Goal: Communication & Community: Answer question/provide support

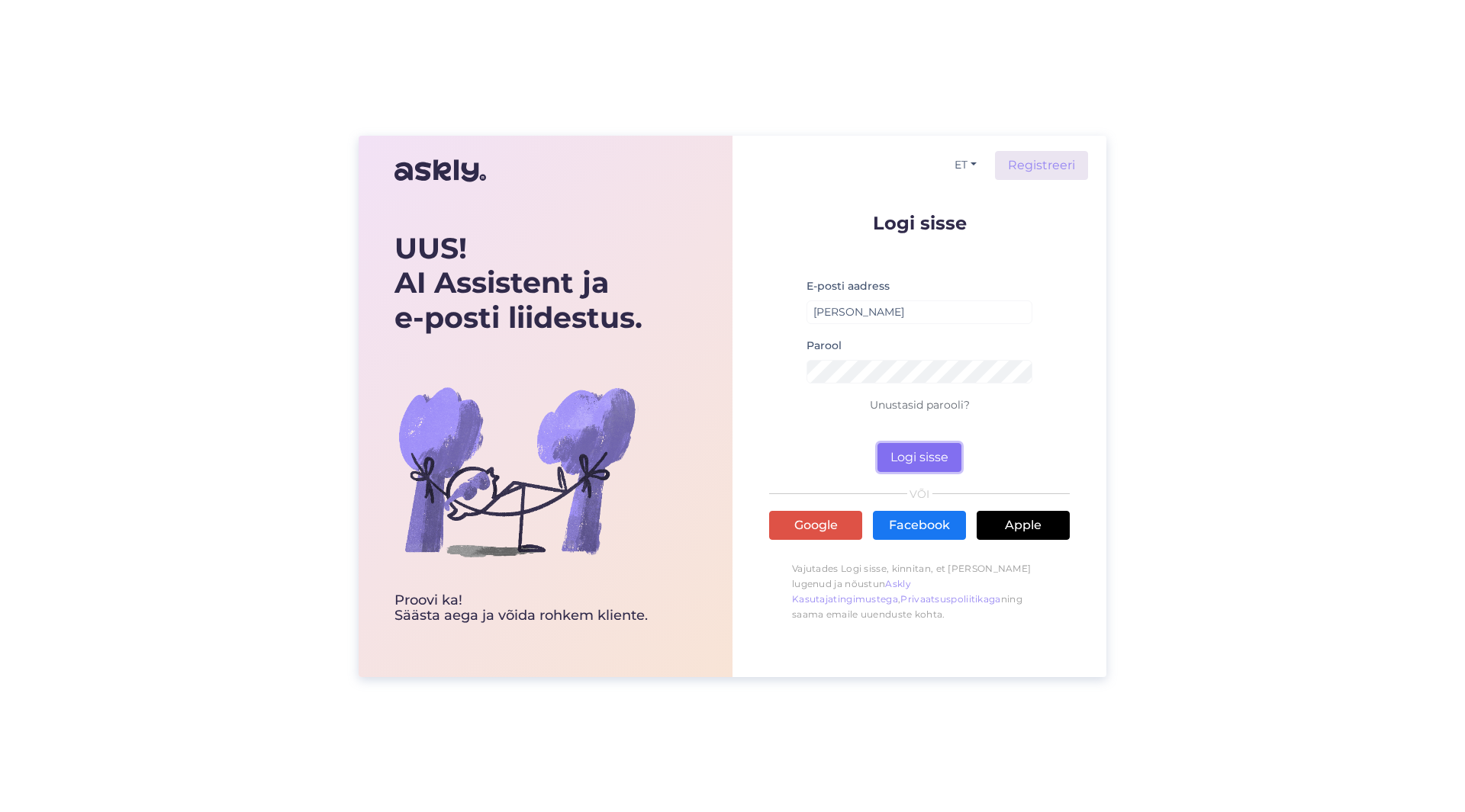
click at [931, 459] on button "Logi sisse" at bounding box center [919, 458] width 84 height 29
click at [881, 317] on input "[PERSON_NAME]" at bounding box center [919, 312] width 226 height 24
click at [877, 443] on button "Logi sisse" at bounding box center [919, 458] width 84 height 29
drag, startPoint x: 956, startPoint y: 310, endPoint x: 765, endPoint y: 266, distance: 196.0
click at [765, 266] on div "ET Registreeri Logi sisse E-posti aadress [EMAIL_ADDRESS][DOMAIN_NAME] Sellist …" at bounding box center [919, 406] width 374 height 541
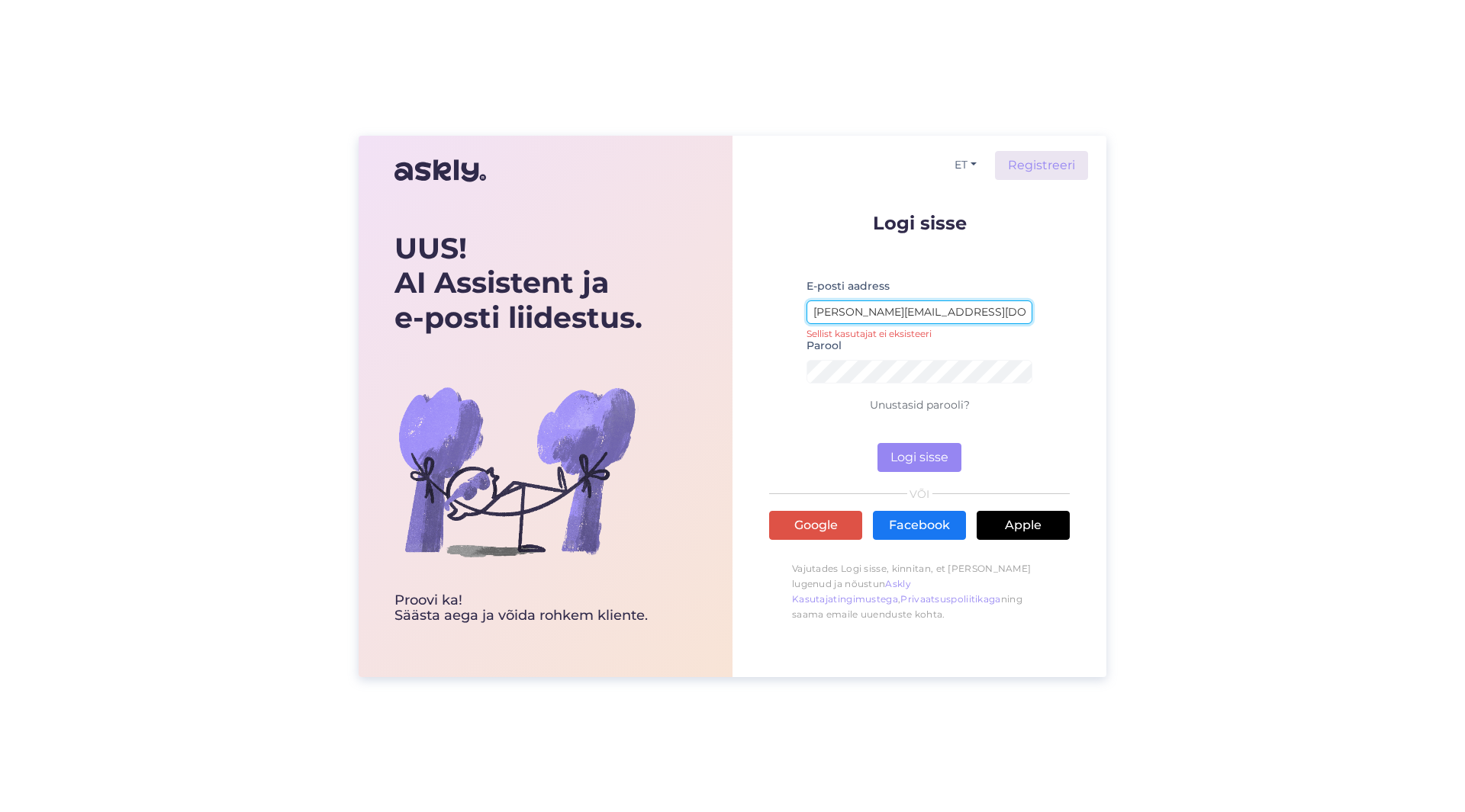
type input "[PERSON_NAME][EMAIL_ADDRESS][DOMAIN_NAME]"
click at [877, 443] on button "Logi sisse" at bounding box center [919, 458] width 84 height 29
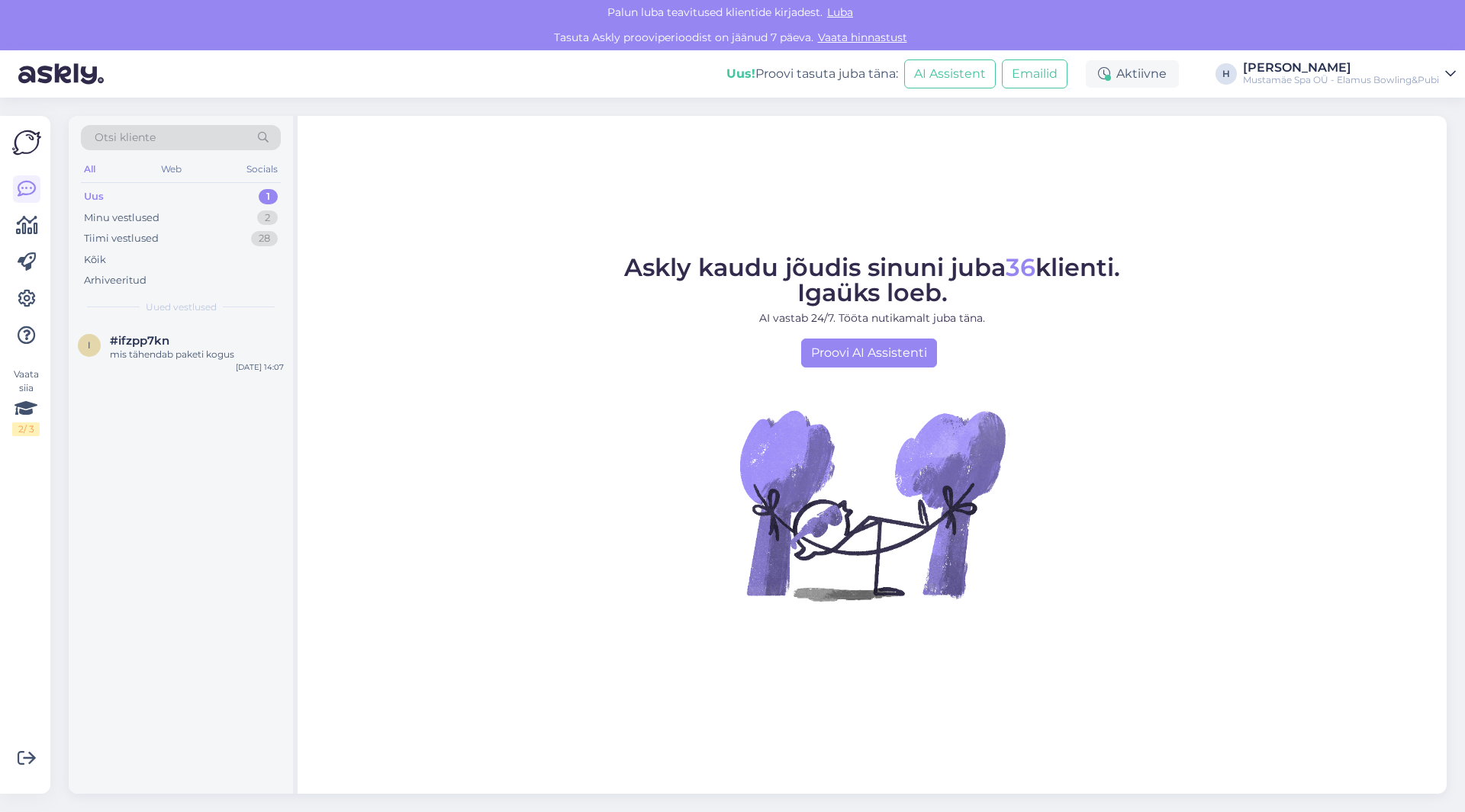
click at [158, 200] on div "Uus 1" at bounding box center [180, 197] width 200 height 21
click at [191, 355] on div "mis tähendab paketi kogus" at bounding box center [196, 355] width 174 height 14
click at [161, 220] on div "Minu vestlused 2" at bounding box center [180, 219] width 200 height 21
click at [207, 430] on div "Tere, Kelle nimele broneering tuleb? Palun lisage juurde ka oma telefoninumber." at bounding box center [196, 430] width 174 height 28
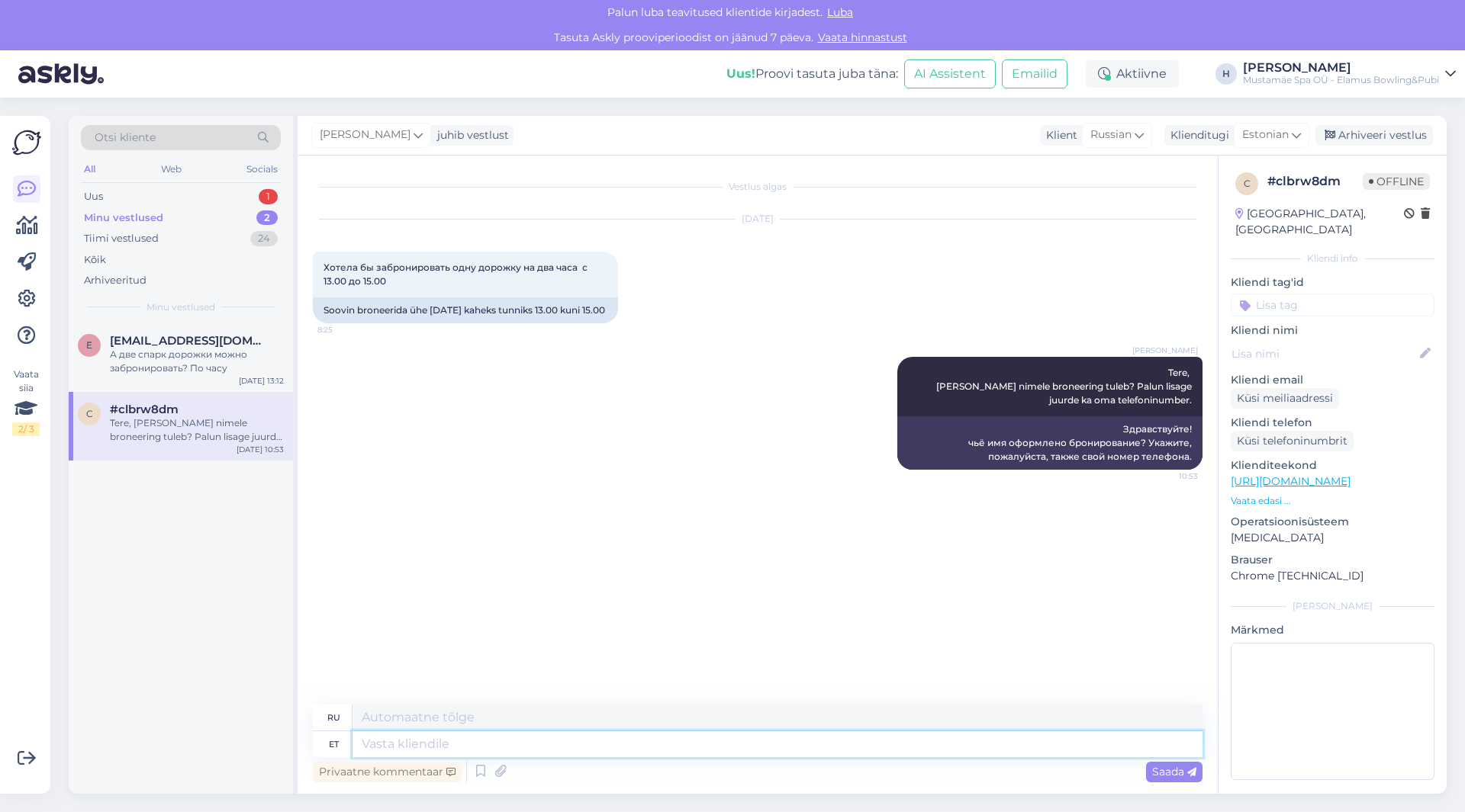
click at [466, 738] on textarea at bounding box center [777, 745] width 850 height 26
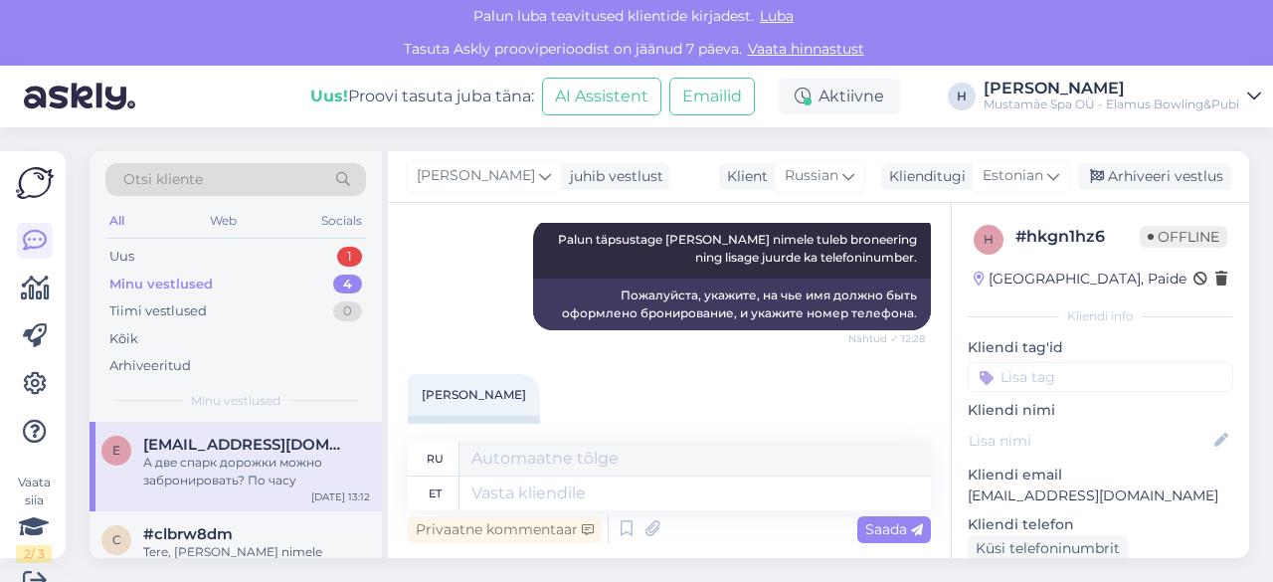
scroll to position [1576, 0]
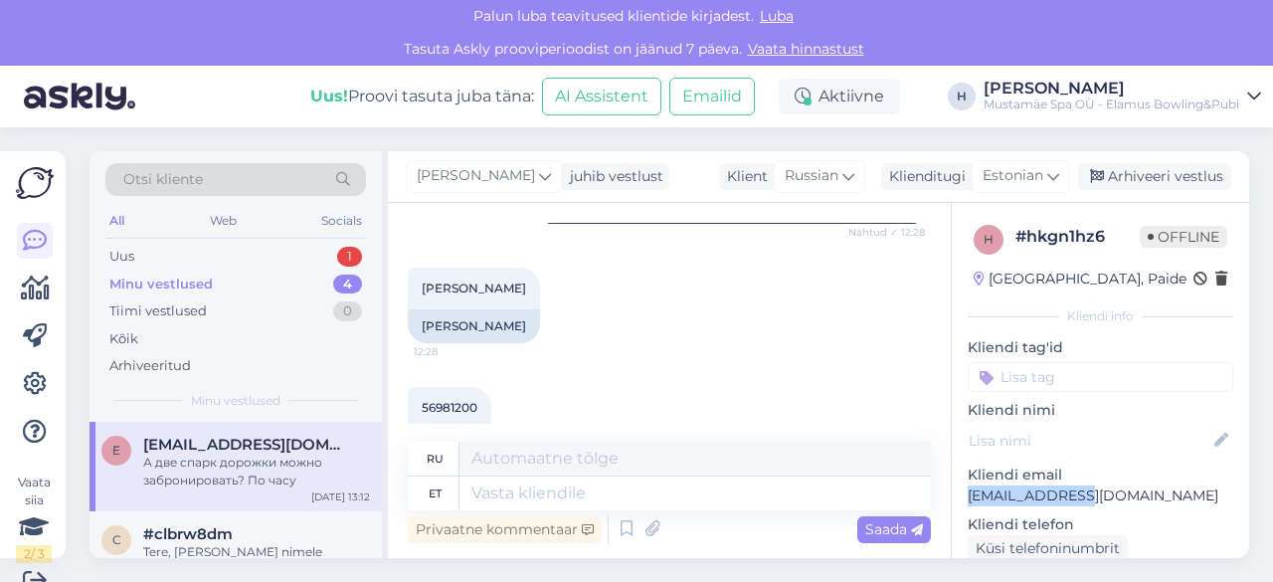
drag, startPoint x: 1070, startPoint y: 490, endPoint x: 948, endPoint y: 493, distance: 122.4
copy p "elja99@mail.ru"
drag, startPoint x: 475, startPoint y: 391, endPoint x: 420, endPoint y: 384, distance: 56.1
click at [420, 387] on div "56981200 12:29" at bounding box center [450, 408] width 84 height 42
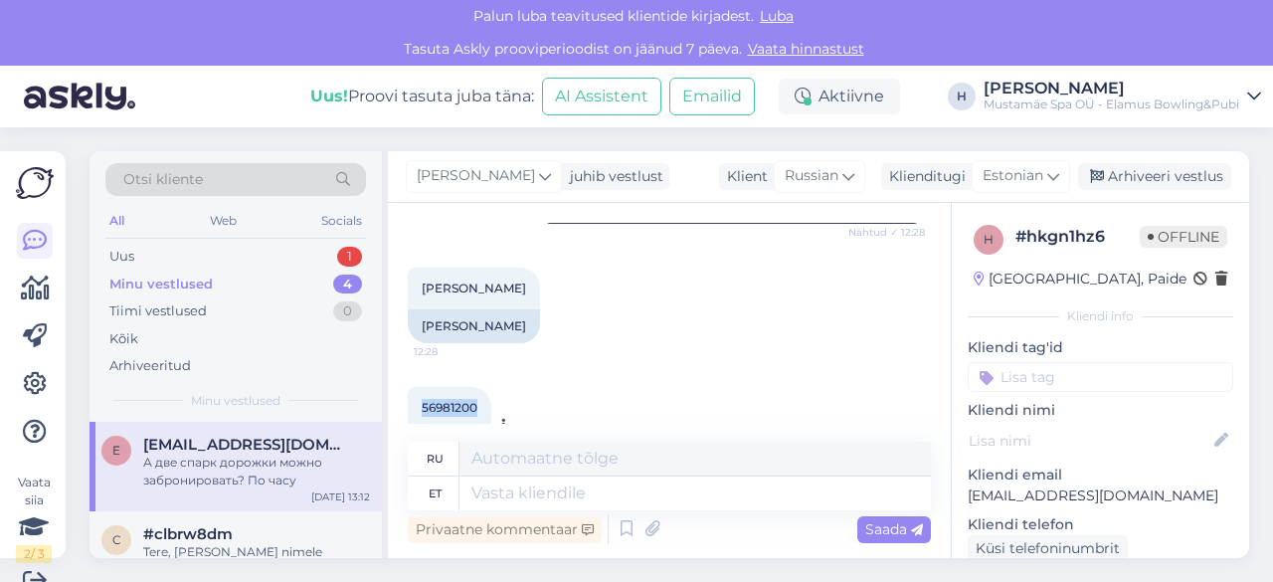
copy span "56981200"
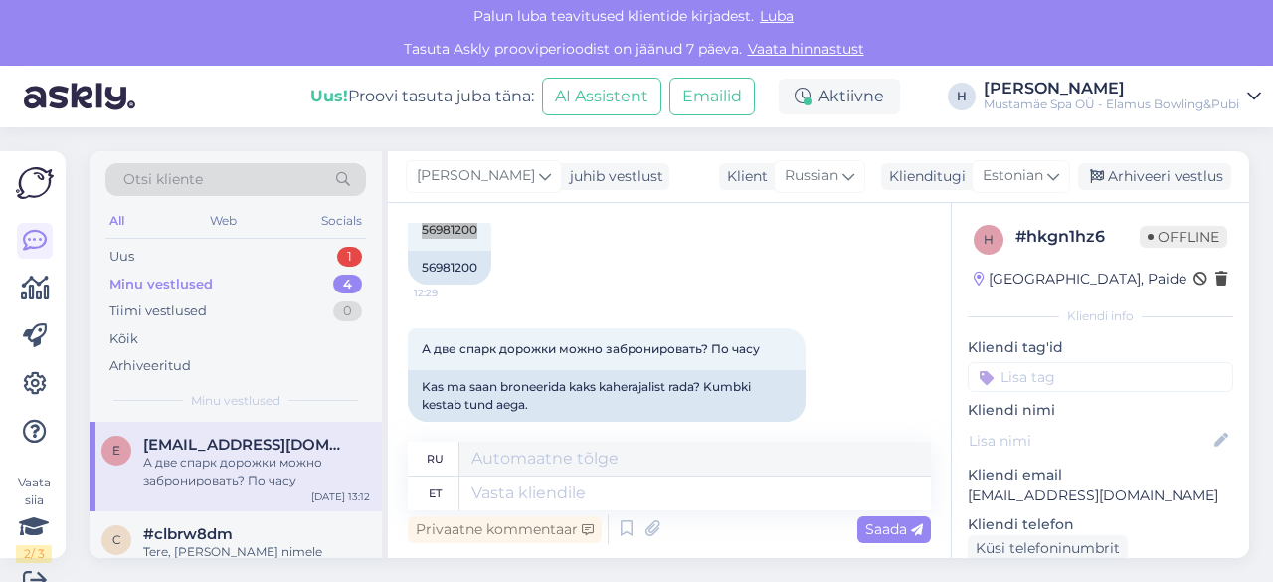
scroll to position [1755, 0]
click at [590, 498] on textarea at bounding box center [694, 493] width 471 height 34
type textarea "Teile o"
type textarea "Для тебя"
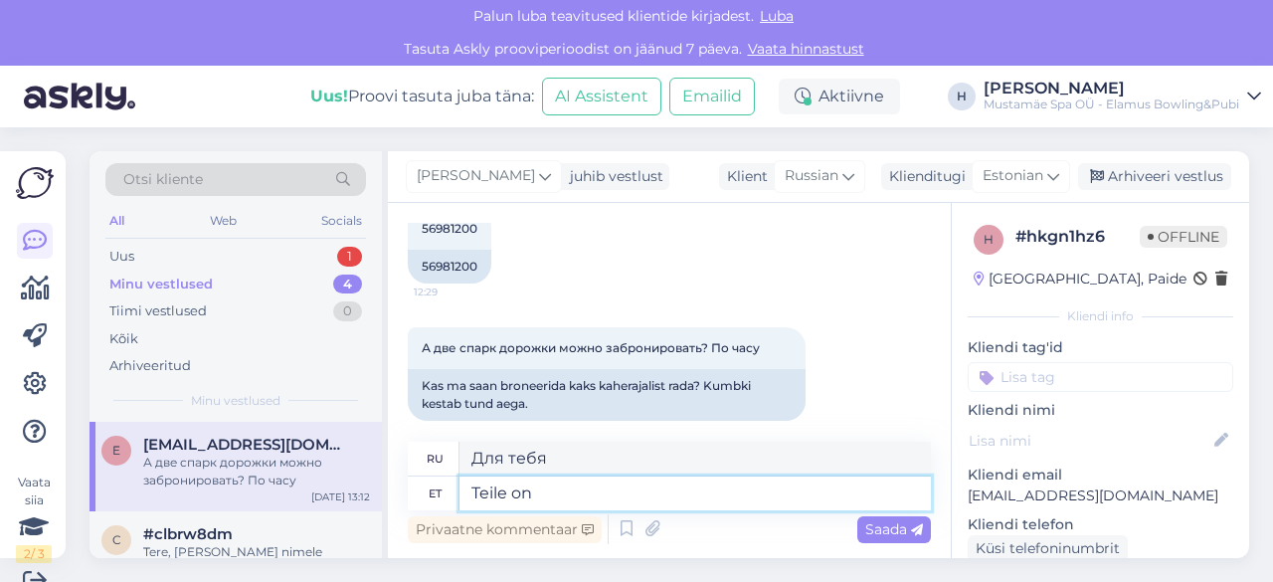
type textarea "Teile on"
type textarea "У вас есть"
type textarea "Teile on bron"
type textarea "У вас есть бронь."
type textarea "Teile on broneeritud 2 r"
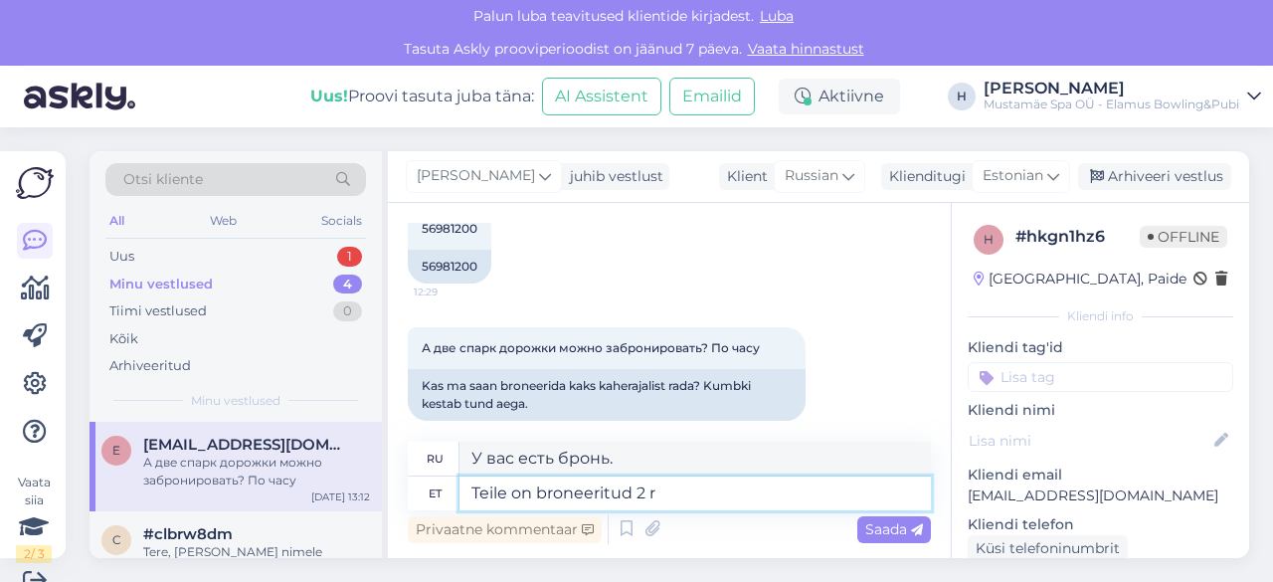
type textarea "У вас забронировано 2."
type textarea "Teile on broneeritud 2 rada"
type textarea "Для вас зарезервированы 2 полосы."
type textarea "Teile on broneeritud 2 rada 1 t"
type textarea "У вас забронировано 2 полосы 1"
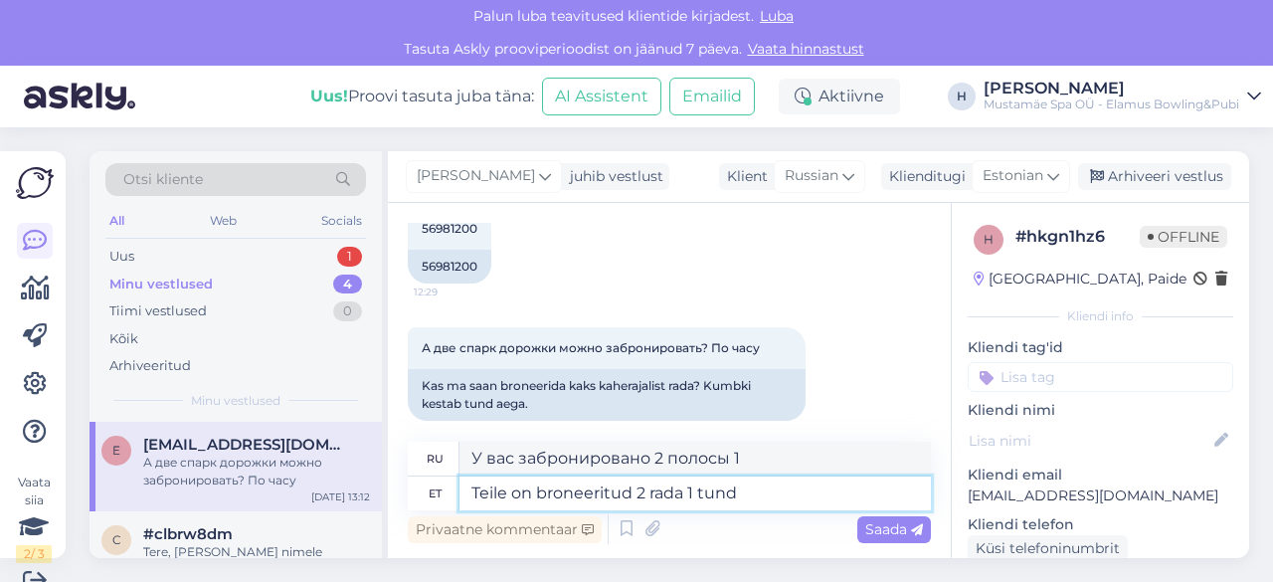
type textarea "Teile on broneeritud 2 rada 1 tund"
type textarea "У вас забронированы 2 полосы на 1 час."
type textarea "Teile on broneeritud 2 rada 1 tund Chilli"
type textarea "У вас забронированы 2 дорожки на 1 час. Чили."
type textarea "Teile on broneeritud 2 rada 1 tund Chilli voucheriga."
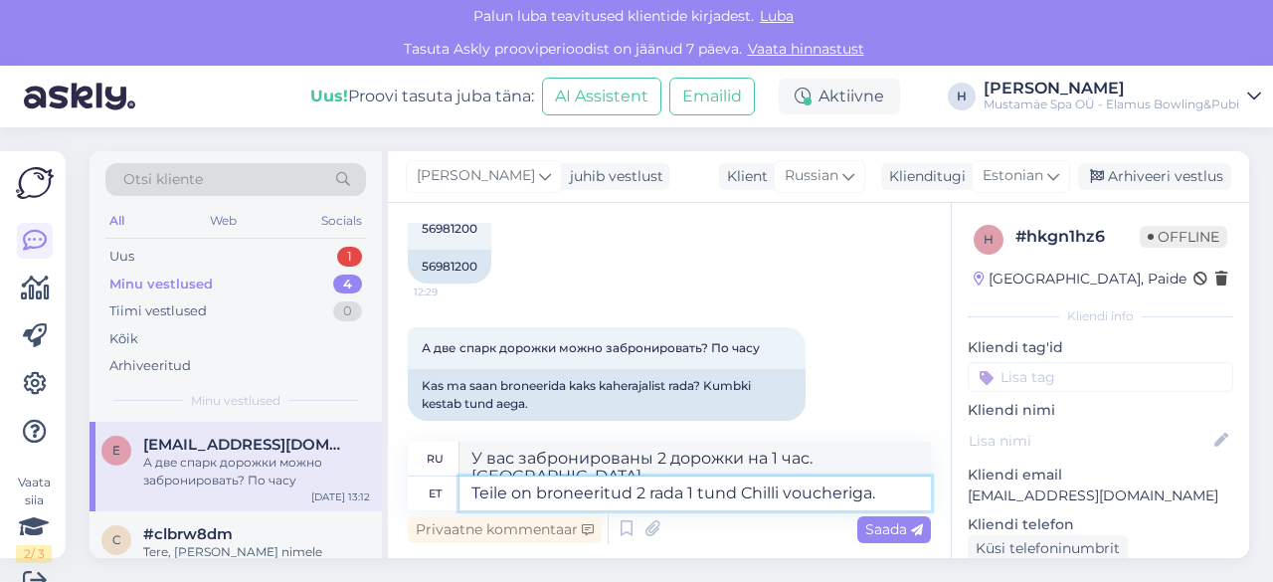
type textarea "Для вас забронированы 2 дорожки на 1 час по ваучеру Chilli."
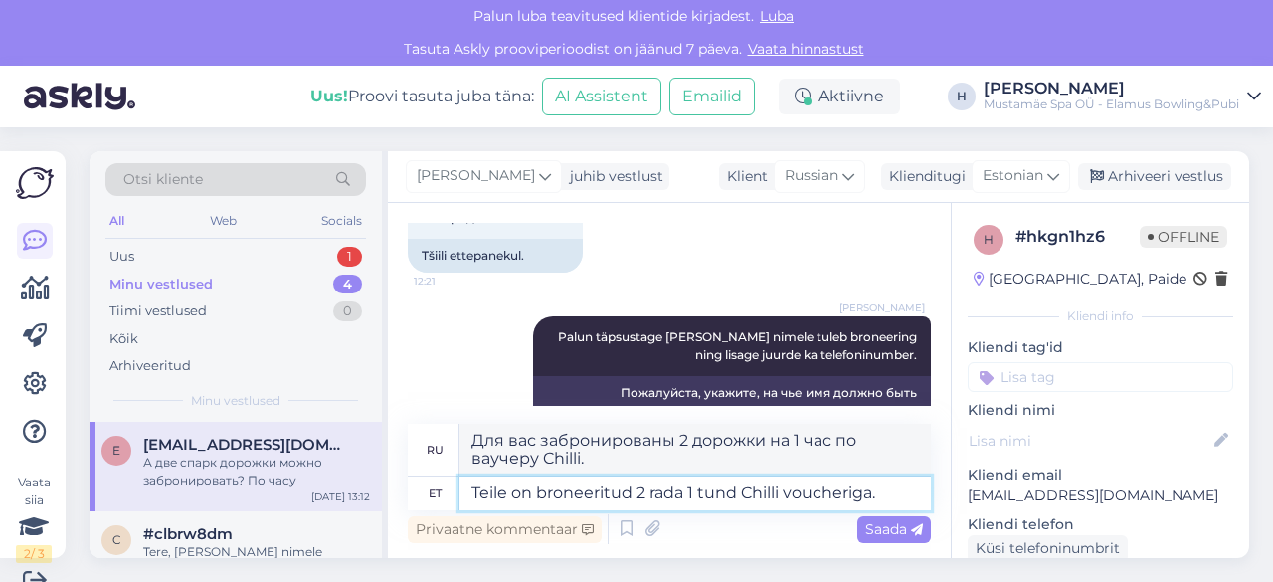
scroll to position [1773, 0]
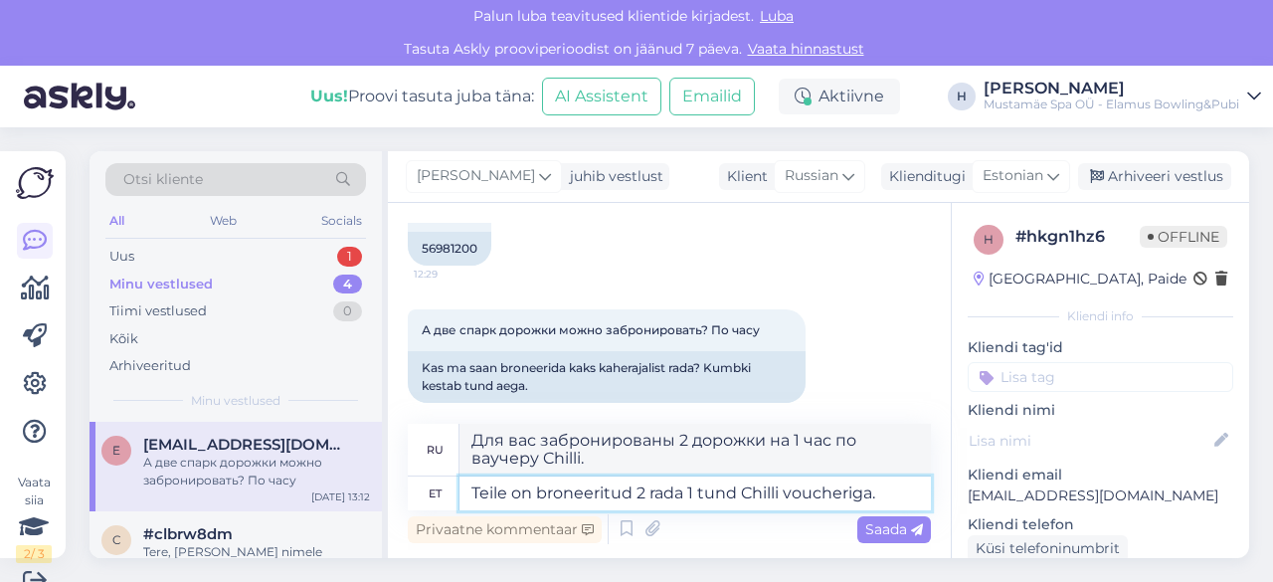
click at [874, 493] on textarea "Teile on broneeritud 2 rada 1 tund Chilli voucheriga." at bounding box center [694, 493] width 471 height 34
type textarea "Teile on broneeritud 2 rada 1 tund Chilli voucheriga 3.."
type textarea "Вам забронированы 2 дорожки на 1 час по ваучеру Chilli 3."
type textarea "Teile on broneeritud 2 rada 1 tund Chilli voucheriga 3.o."
type textarea "Для вас забронированы 2 дорожки на 1 час с ваучером Chilli 3.."
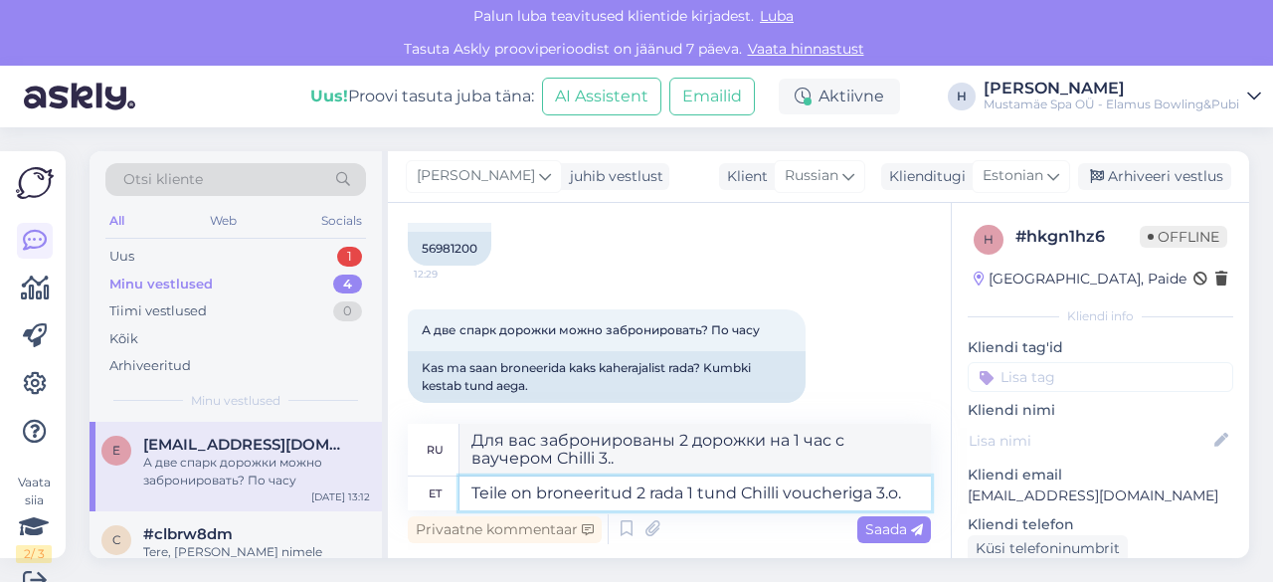
type textarea "Teile on broneeritud 2 rada 1 tund Chilli voucheriga 3.ok."
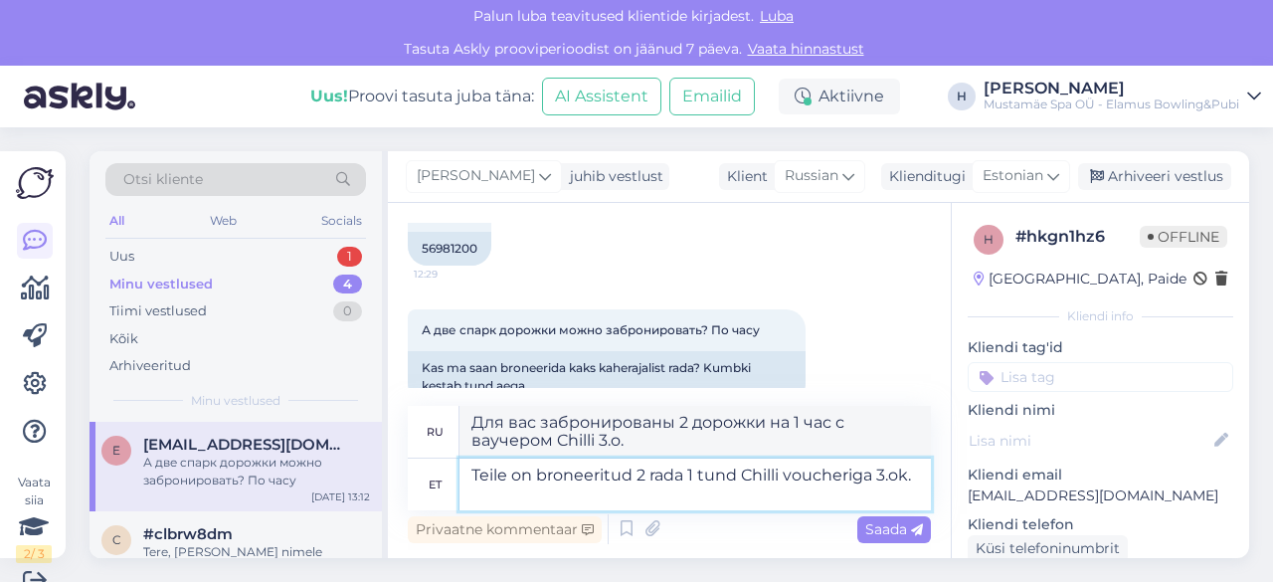
type textarea "Для вас забронированы 2 дорожки на 1 час по ваучеру Chilli 3.ok."
type textarea "Teile on broneeritud 2 rada 1 tund Chilli voucheriga 3.oktoo."
type textarea "Вас забронировали на 2 дорожки на 1 час по ваучеру Chilli 3.okt."
type textarea "Teile on broneeritud 2 rada 1 tund Chilli voucheriga 3.oktoob."
type textarea "Для вас забронированы 2 дорожки на 1 час по ваучеру Chilli 3.okto."
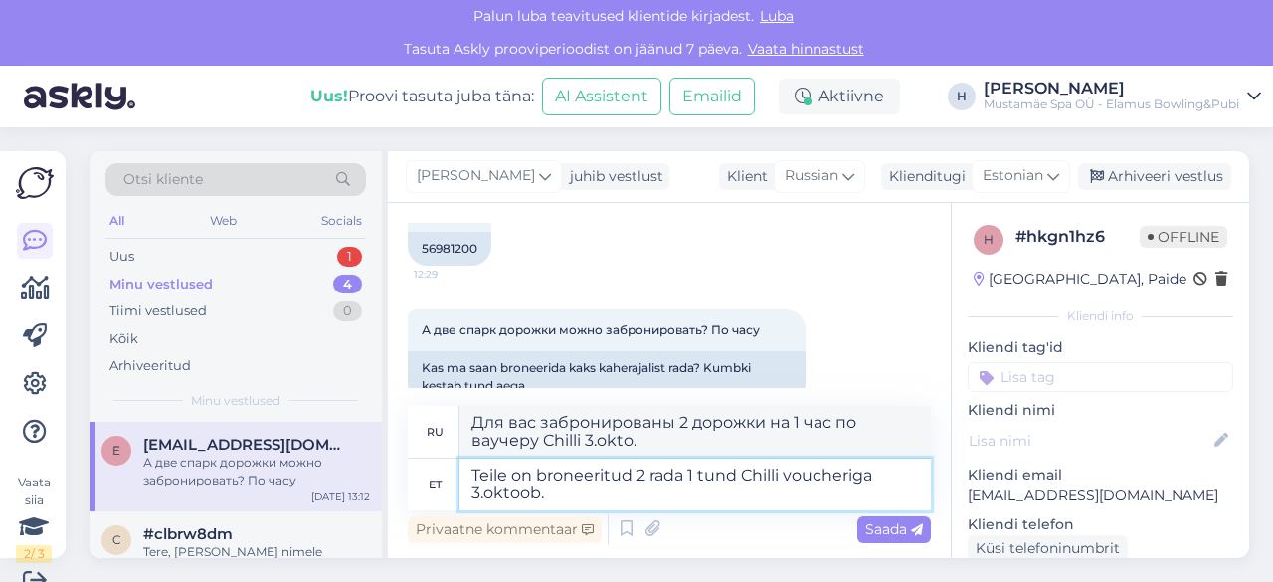
type textarea "Teile on broneeritud 2 rada 1 tund Chilli voucheriga 3.oktoobe."
type textarea "Для вас забронированы 2 дорожки на 1 час по ваучеру Chilli 3.oktoo."
type textarea "Teile on broneeritud 2 rada 1 tund Chilli voucheriga 3.oktoober."
type textarea "Для вас забронированы 2 дорожки на 1 час по ваучеру Chilli 3.oktoober."
type textarea "Teile on broneeritud 2 rada 1 tund Chilli voucheriga 3.oktoober ke."
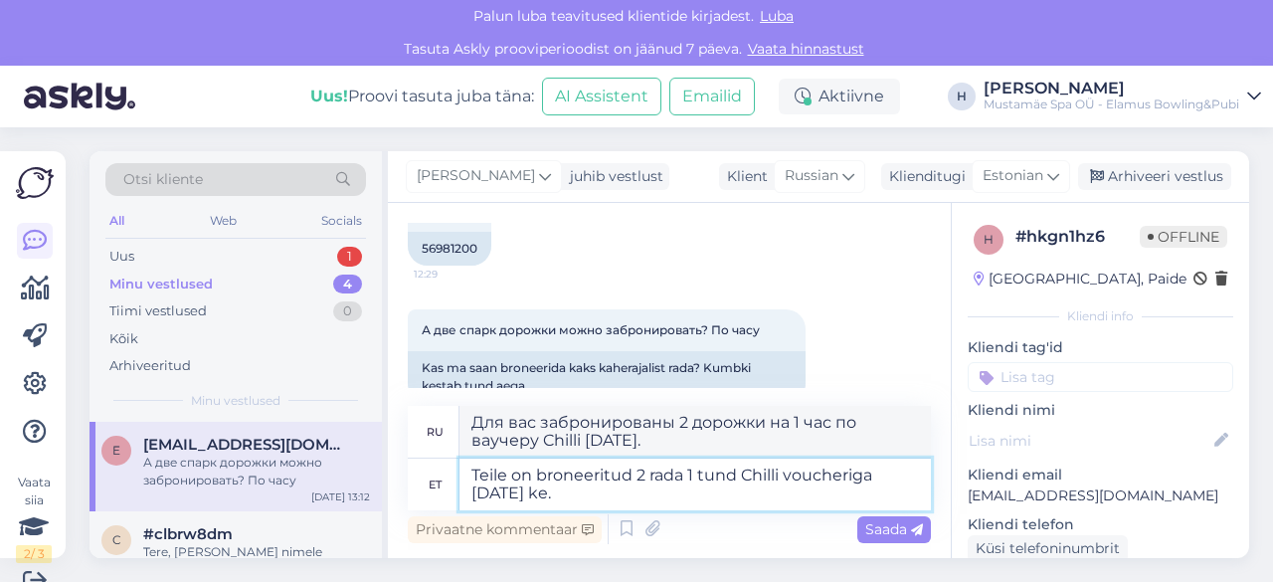
type textarea "Для вас забронированы 2 дорожки на 1 час по ваучеру Chilli 3.oktoober ."
type textarea "Teile on broneeritud 2 rada 1 tund Chilli voucheriga 3.oktoober kel."
type textarea "Для вас забронированы 2 дорожки на 1 час по ваучеру Chilli на 3.oktoober ."
type textarea "Teile on broneeritud 2 rada 1 tund Chilli voucheriga 3.oktoober kell."
type textarea "Для вас забронированы 2 дорожки на 1 час по ваучеру Chilli на среду, 3.oktoober…"
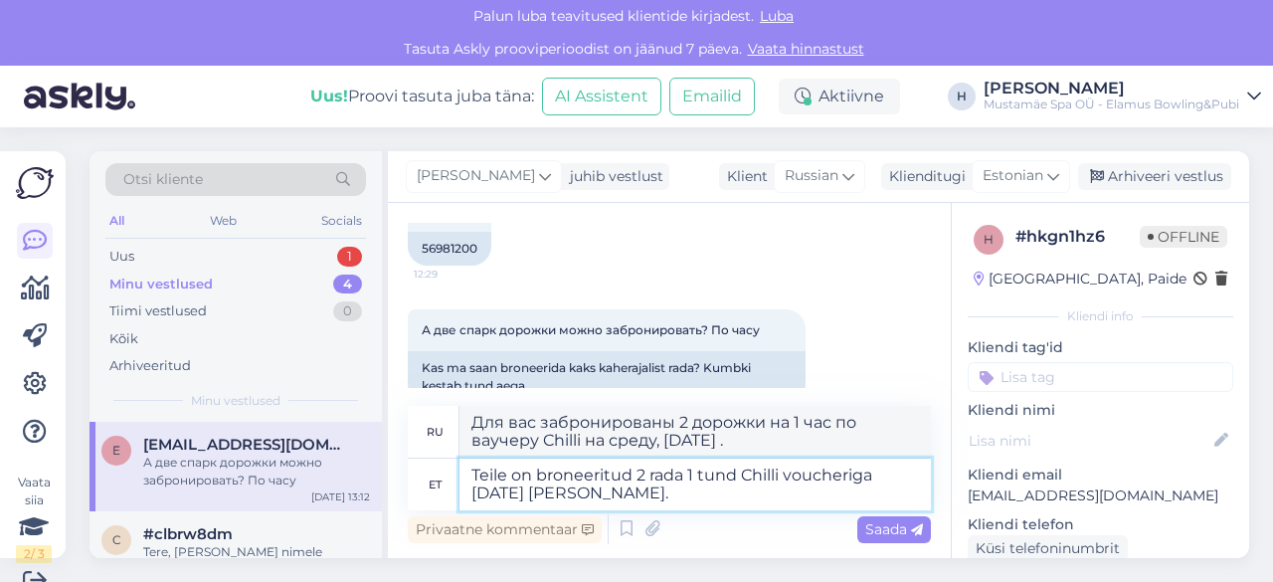
type textarea "Teile on broneeritud 2 rada 1 tund Chilli voucheriga 3.oktoober kell ."
type textarea "Для вас забронированы 2 дорожки на 1 час с ваучером Chilli 3.oktoober в ."
type textarea "Teile on broneeritud 2 rada 1 tund Chilli voucheriga 3.oktoober kell 22."
type textarea "Для вас забронированы 2 дорожки на 1 час по ваучеру Chilli 3.oktoober в 14:00."
type textarea "Teile on broneeritud 2 rada 1 tund Chilli voucheriga 3.oktoober kell 22.."
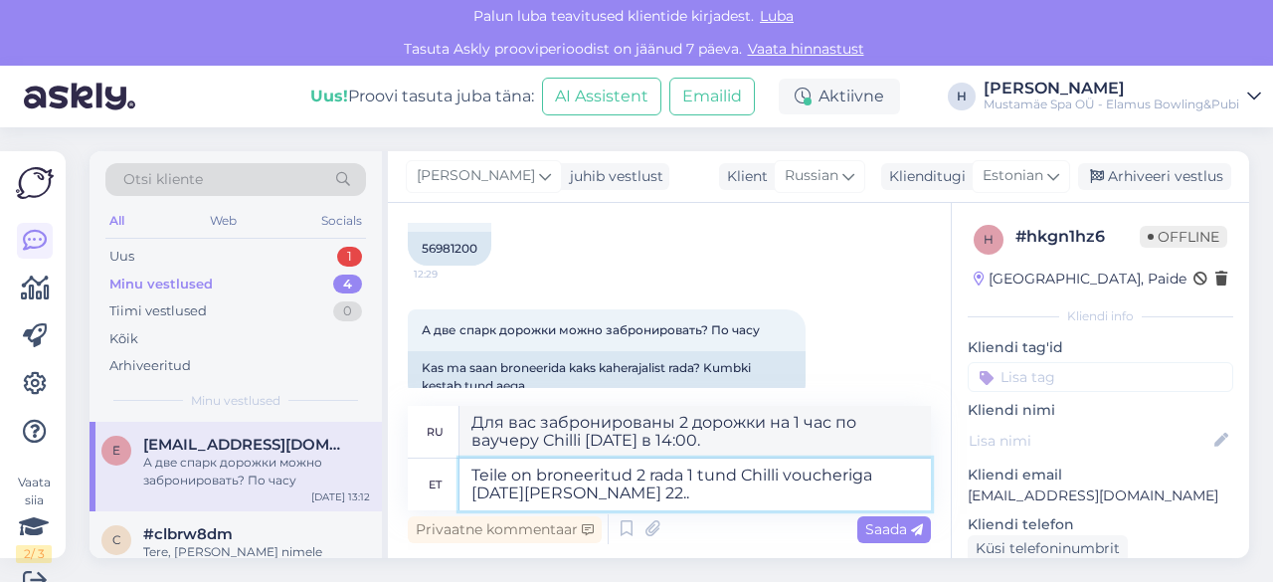
type textarea "Для вас забронированы 2 дорожки на 1 час по ваучеру Chilli 3.oktoober в 22:00."
type textarea "Teile on broneeritud 2 rada 1 tund Chilli voucheriga 3.oktoober kell 22.00."
type textarea "Для вас забронированы 2 дорожки на 1 час по ваучеру Chilli 3.oktoober в 22.00."
type textarea "Teile on broneeritud 2 rada 1 tund Chilli voucheriga 3.oktoober kell 22.00-2."
type textarea "Для вас забронированы 2 дорожки на 1 час по ваучеру Chilli 3.oktoober в 22.00-."
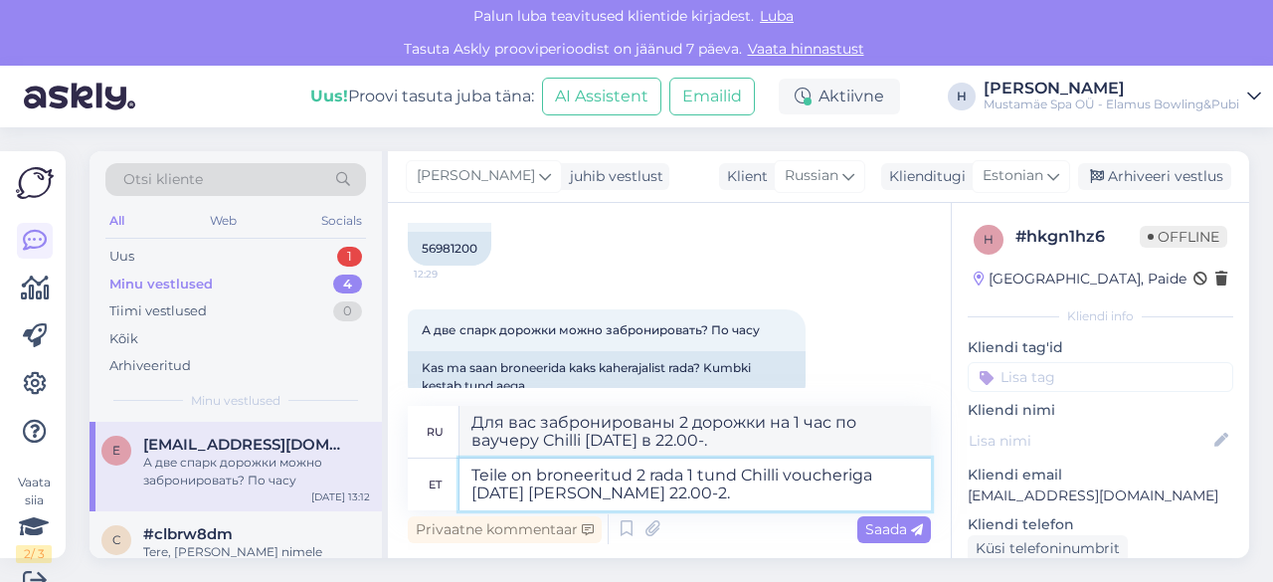
type textarea "Teile on broneeritud 2 rada 1 tund Chilli voucheriga 3.oktoober kell 22.00-23."
type textarea "Для вас забронированы 2 дорожки на 1 час по ваучеру Chilli 3.oktoober 22.00-23."
type textarea "Teile on broneeritud 2 rada 1 tund Chilli voucheriga 3.oktoober kell 22.00-23.0."
type textarea "Для вас забронированы 2 дорожки на 1 час по ваучеру Chilli 3.oktoober 22.00-23.."
type textarea "Teile on broneeritud 2 rada 1 tund Chilli voucheriga 3.oktoober kell 22.00-23.0…"
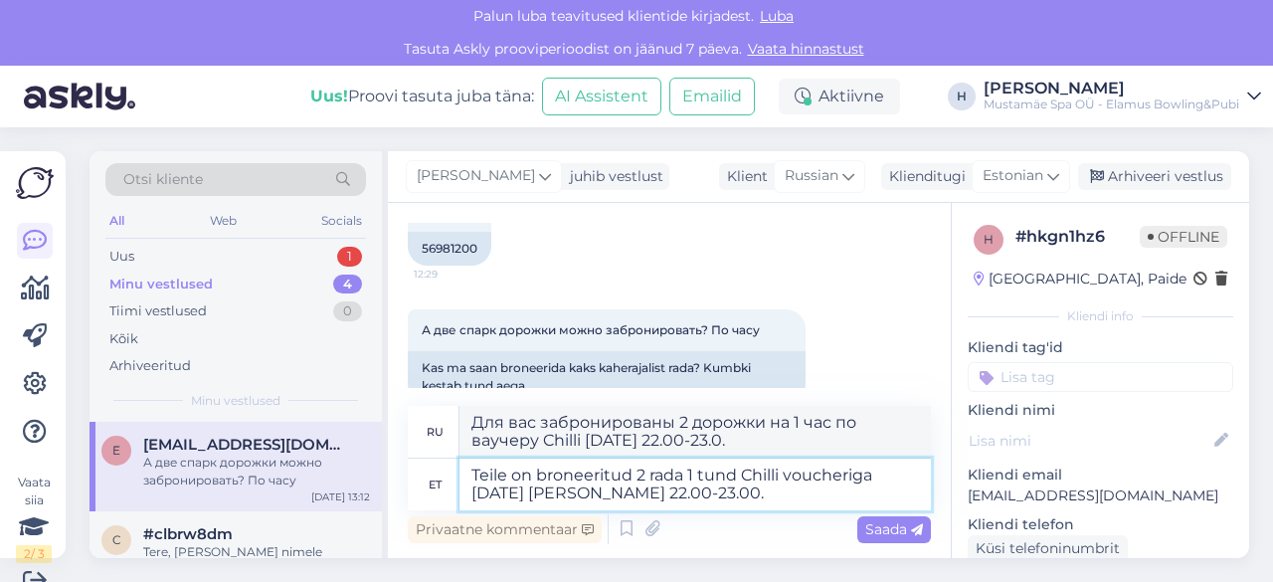
type textarea "Для вас забронированы 2 дорожки на 1 час по ваучеру Chilli 3.oktoober 22.00-23.…"
click at [689, 480] on textarea "Teile on broneeritud 2 rada 1 tund Chilli voucheriga 3.oktoober kell 22.00-23.0…" at bounding box center [694, 485] width 471 height 52
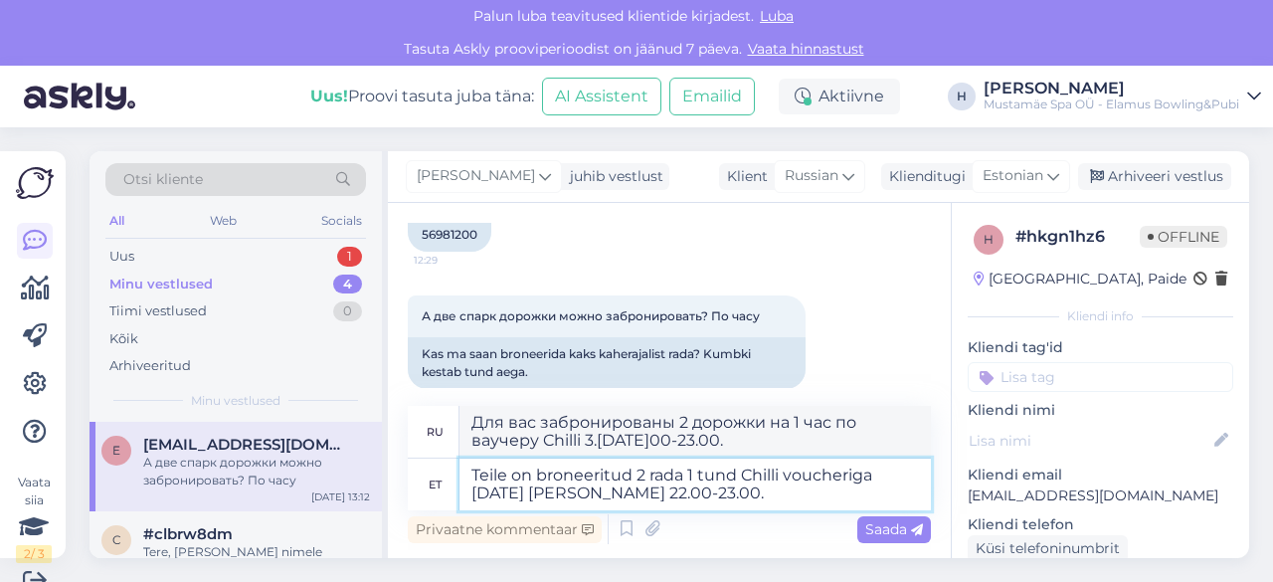
scroll to position [1791, 0]
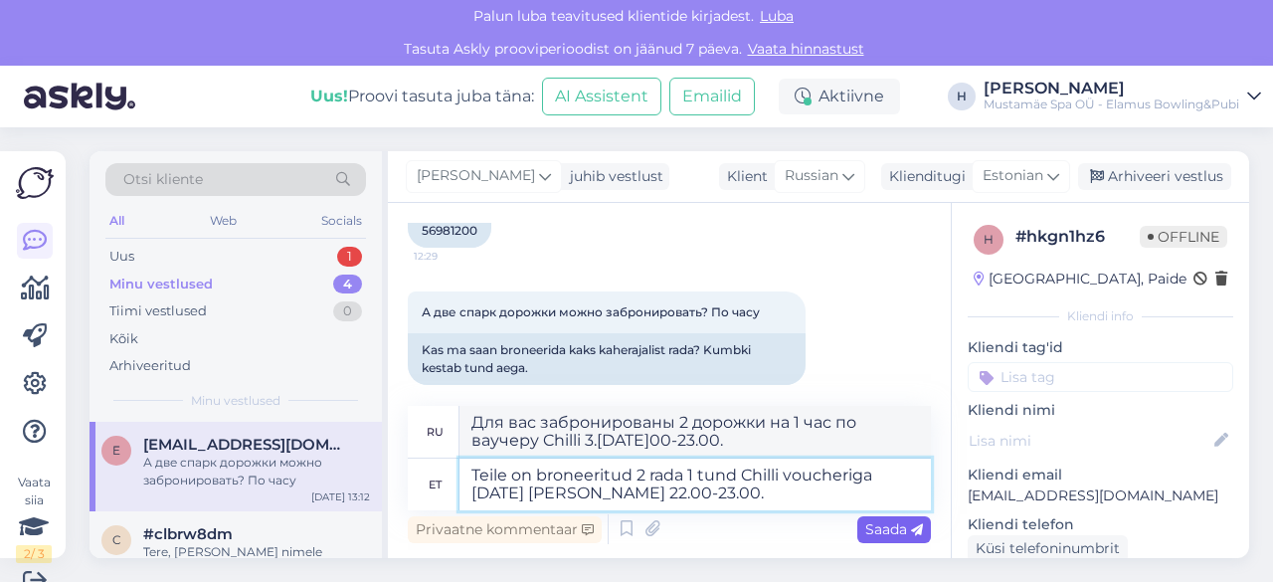
type textarea "Teile on broneeritud 2 rada 1 tund Chilli voucheriga 3.oktoober kell 22.00-23.0…"
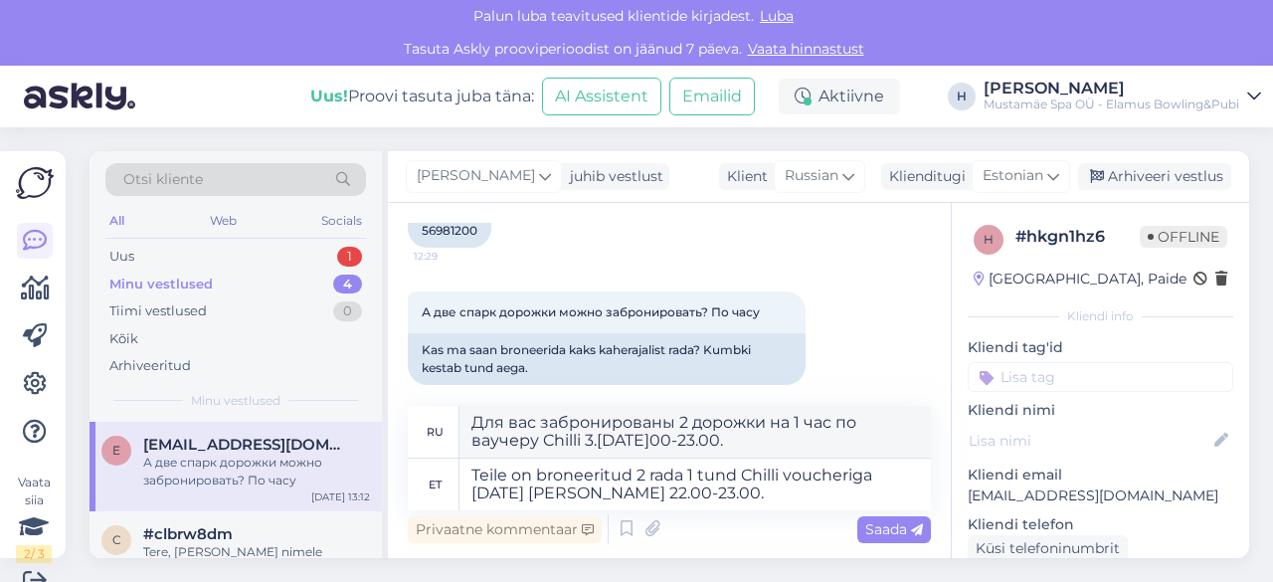
drag, startPoint x: 867, startPoint y: 521, endPoint x: 812, endPoint y: 459, distance: 83.1
click at [868, 521] on span "Saada" at bounding box center [894, 529] width 58 height 18
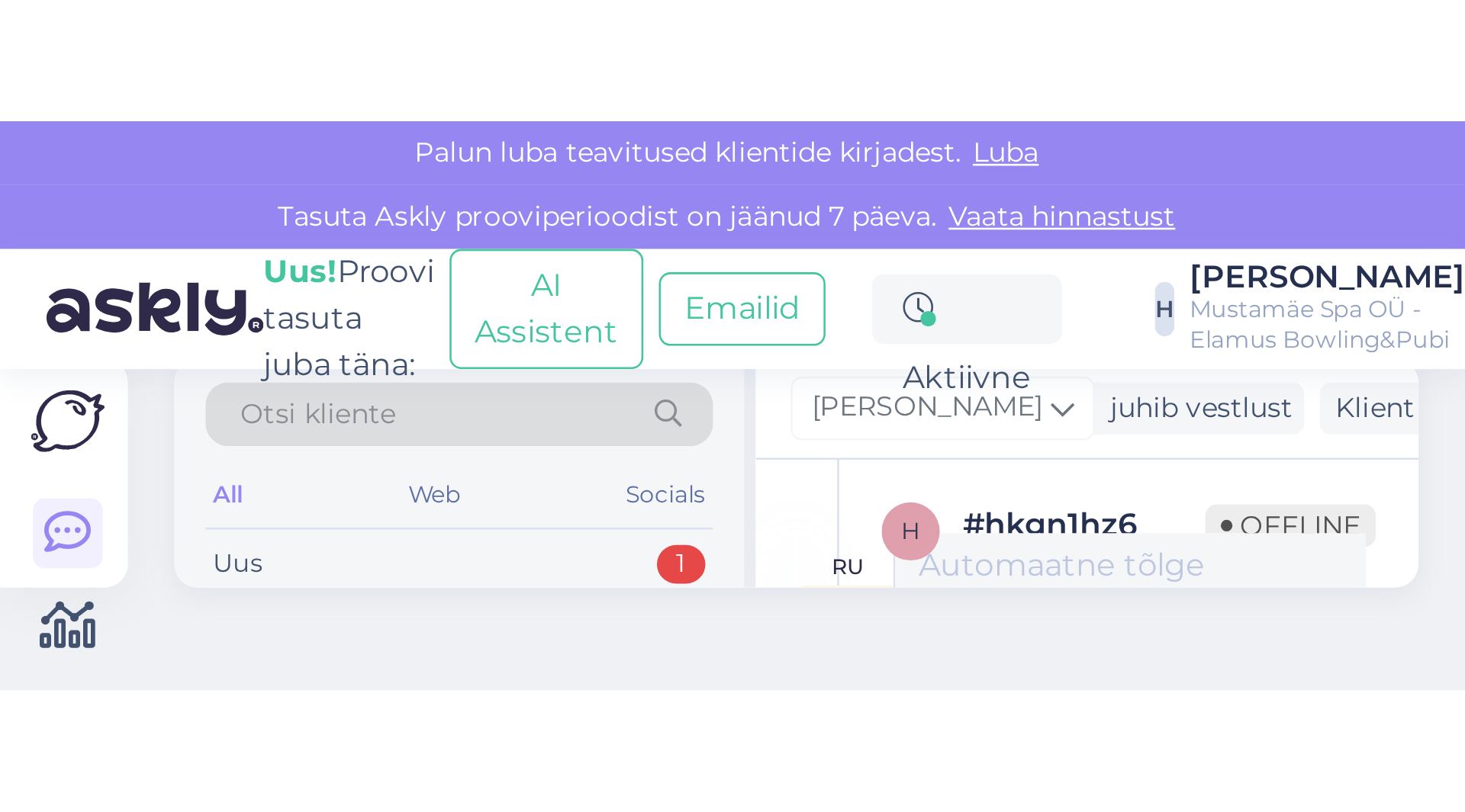
scroll to position [0, 0]
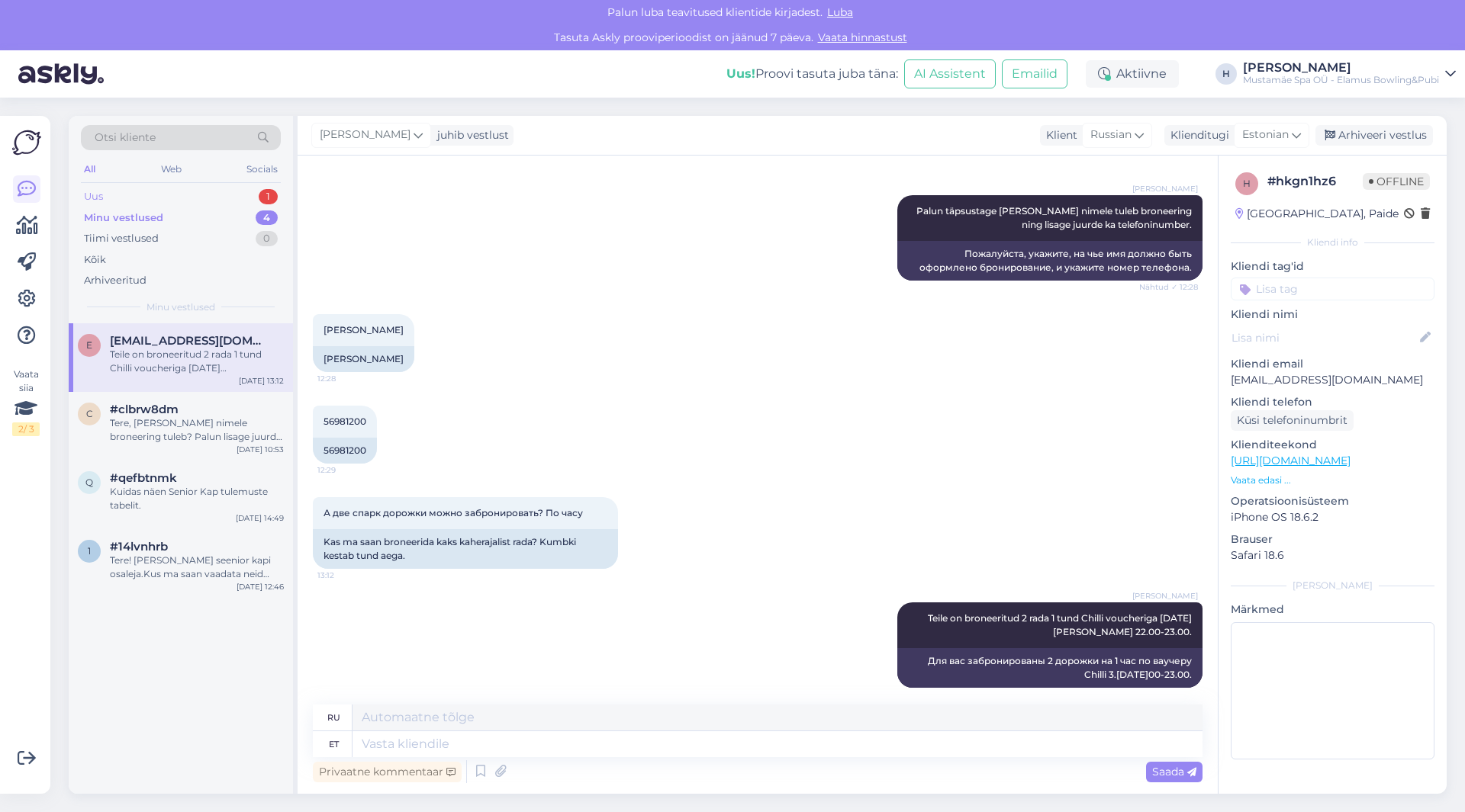
click at [125, 196] on div "Uus 1" at bounding box center [180, 197] width 200 height 21
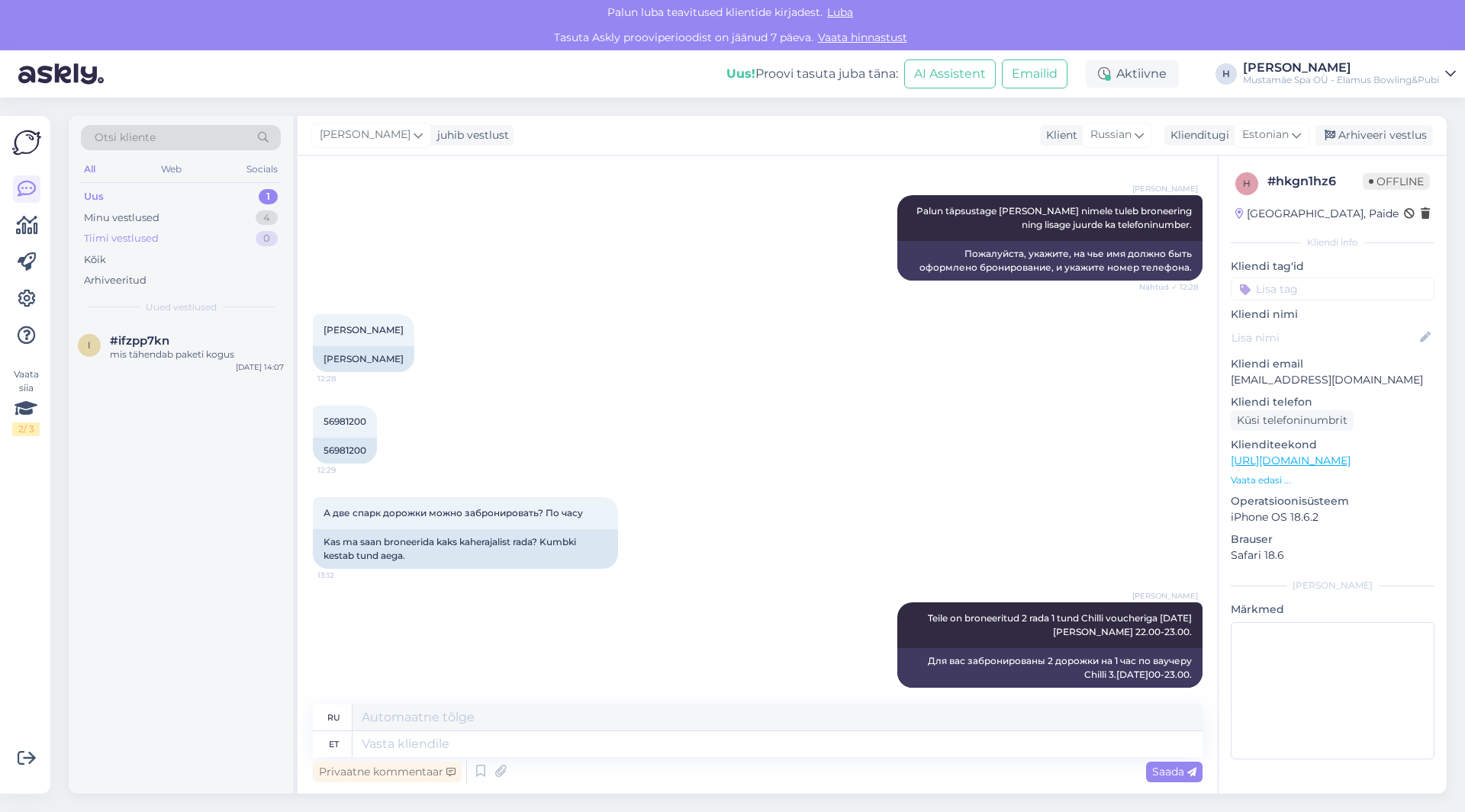
click at [143, 237] on div "Tiimi vestlused" at bounding box center [120, 238] width 74 height 15
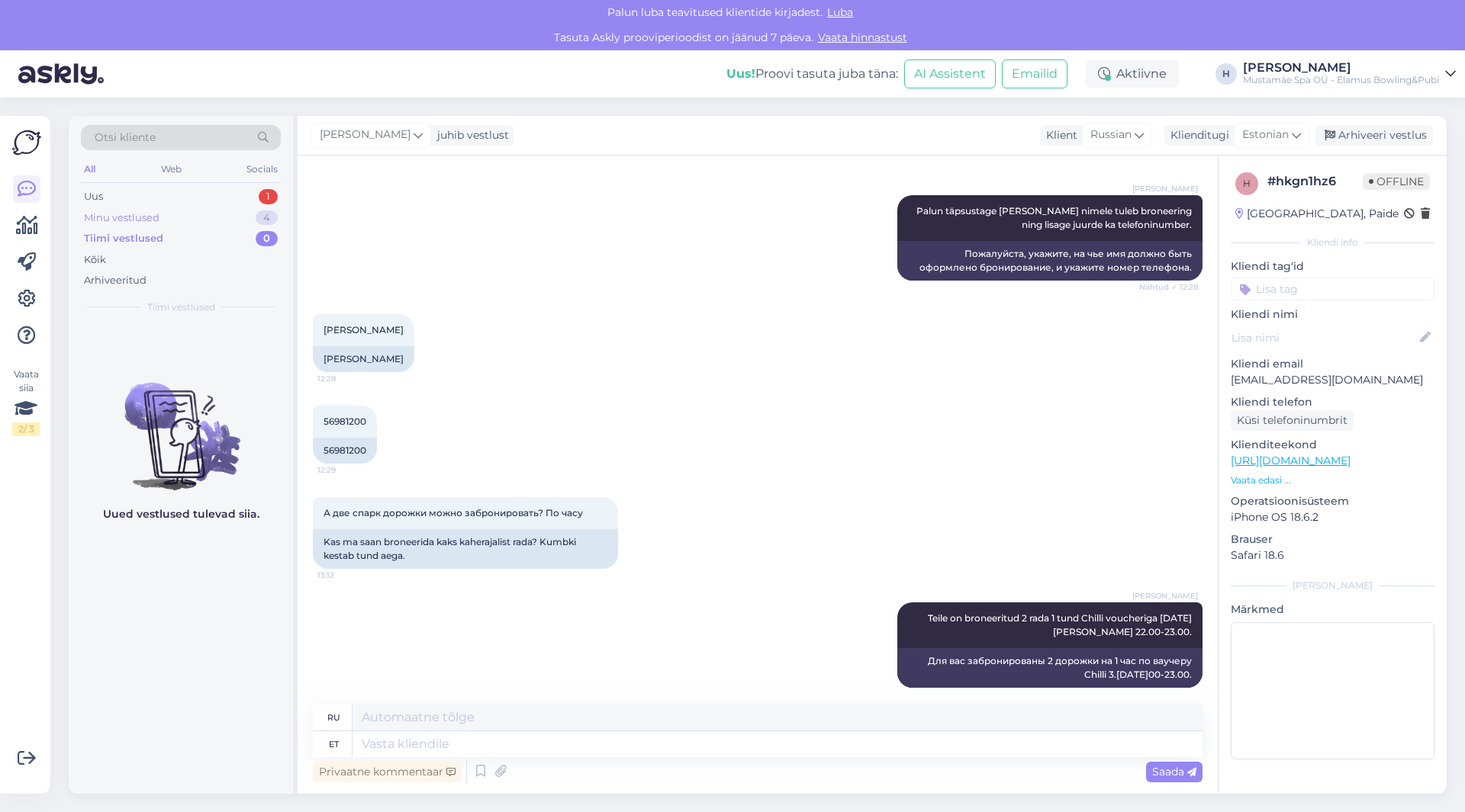
click at [149, 219] on div "Minu vestlused" at bounding box center [121, 219] width 75 height 15
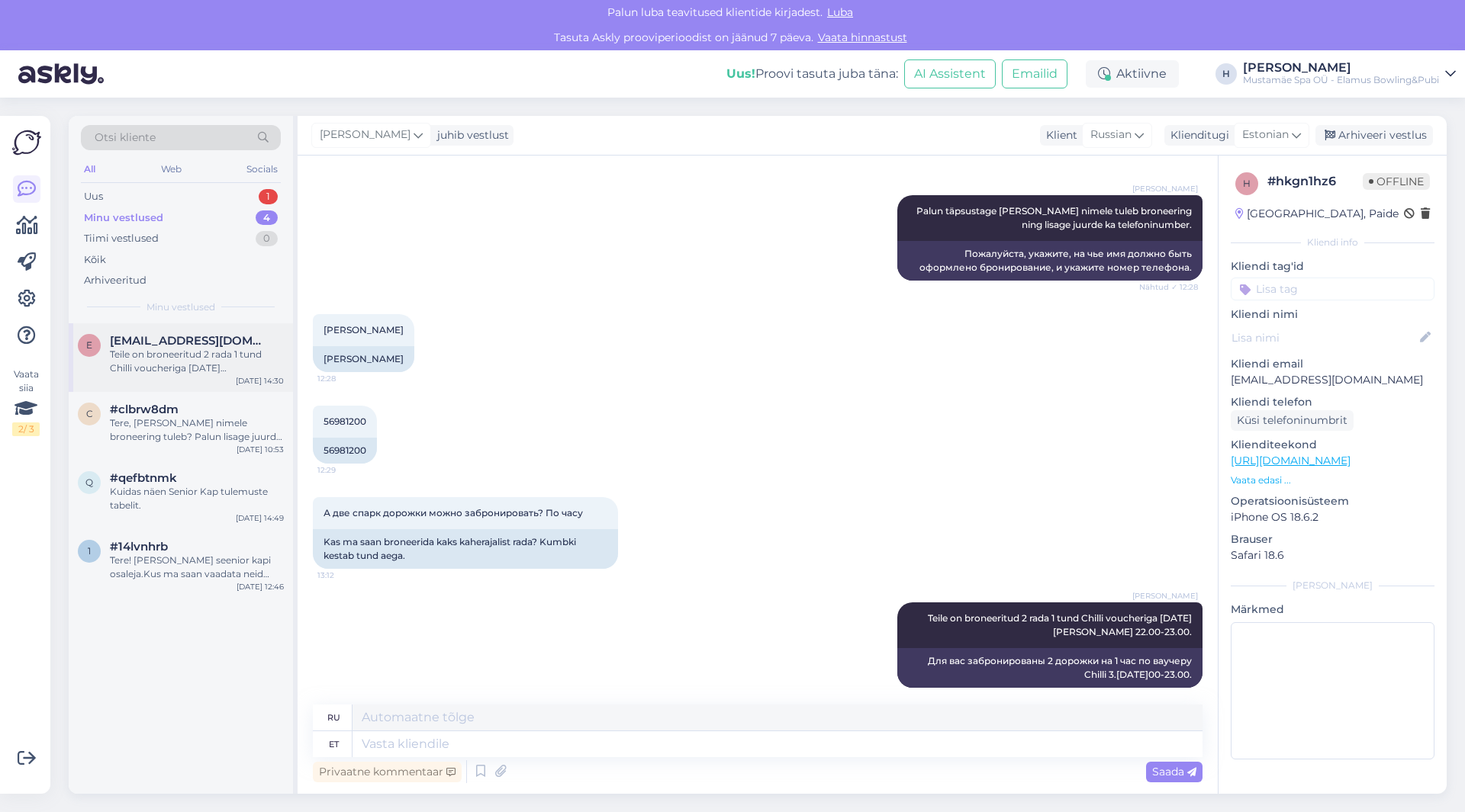
click at [189, 362] on div "Teile on broneeritud 2 rada 1 tund Chilli voucheriga 3.oktoober kell 22.00-23.0…" at bounding box center [196, 362] width 174 height 28
click at [199, 413] on div "#clbrw8dm" at bounding box center [196, 409] width 174 height 14
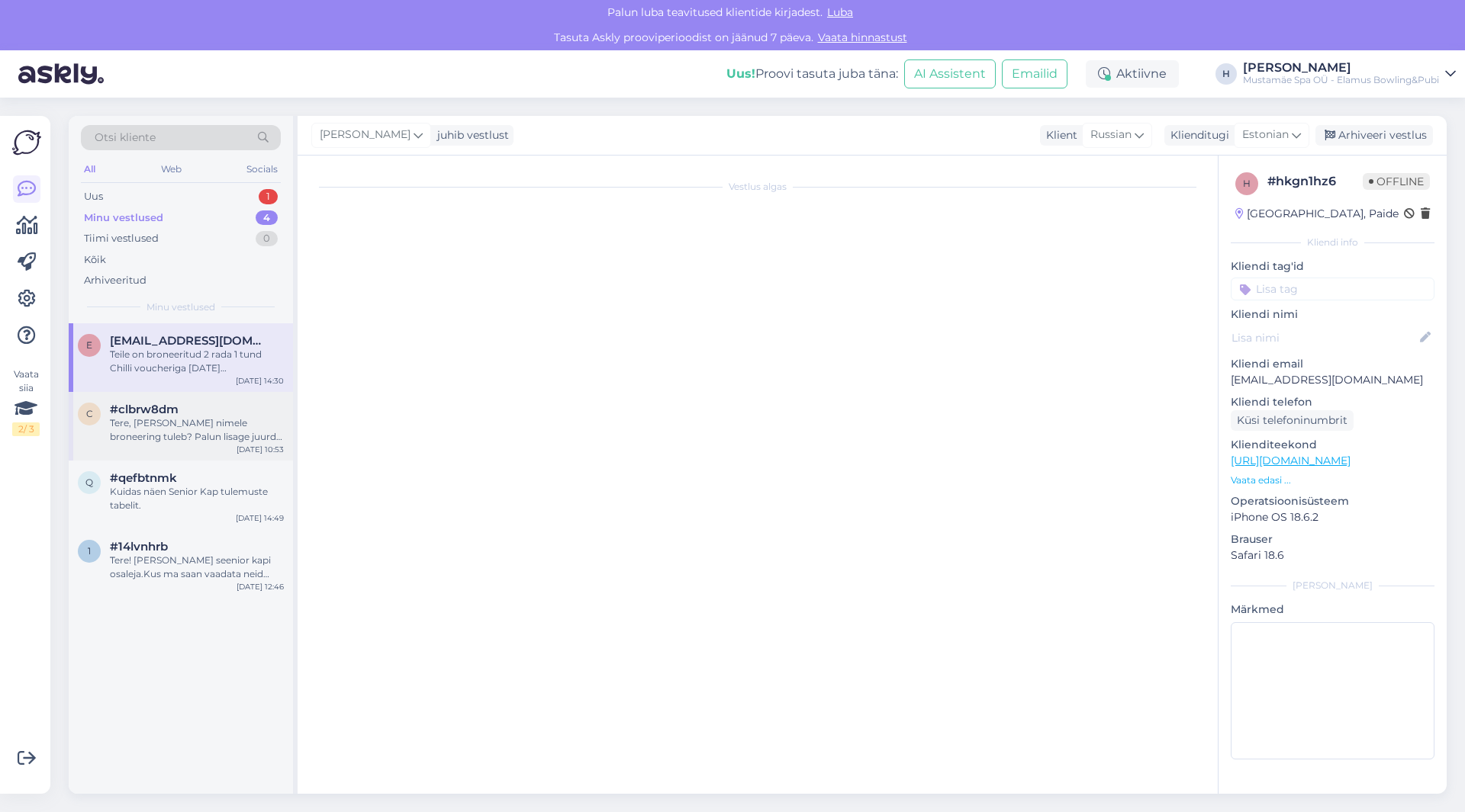
scroll to position [0, 0]
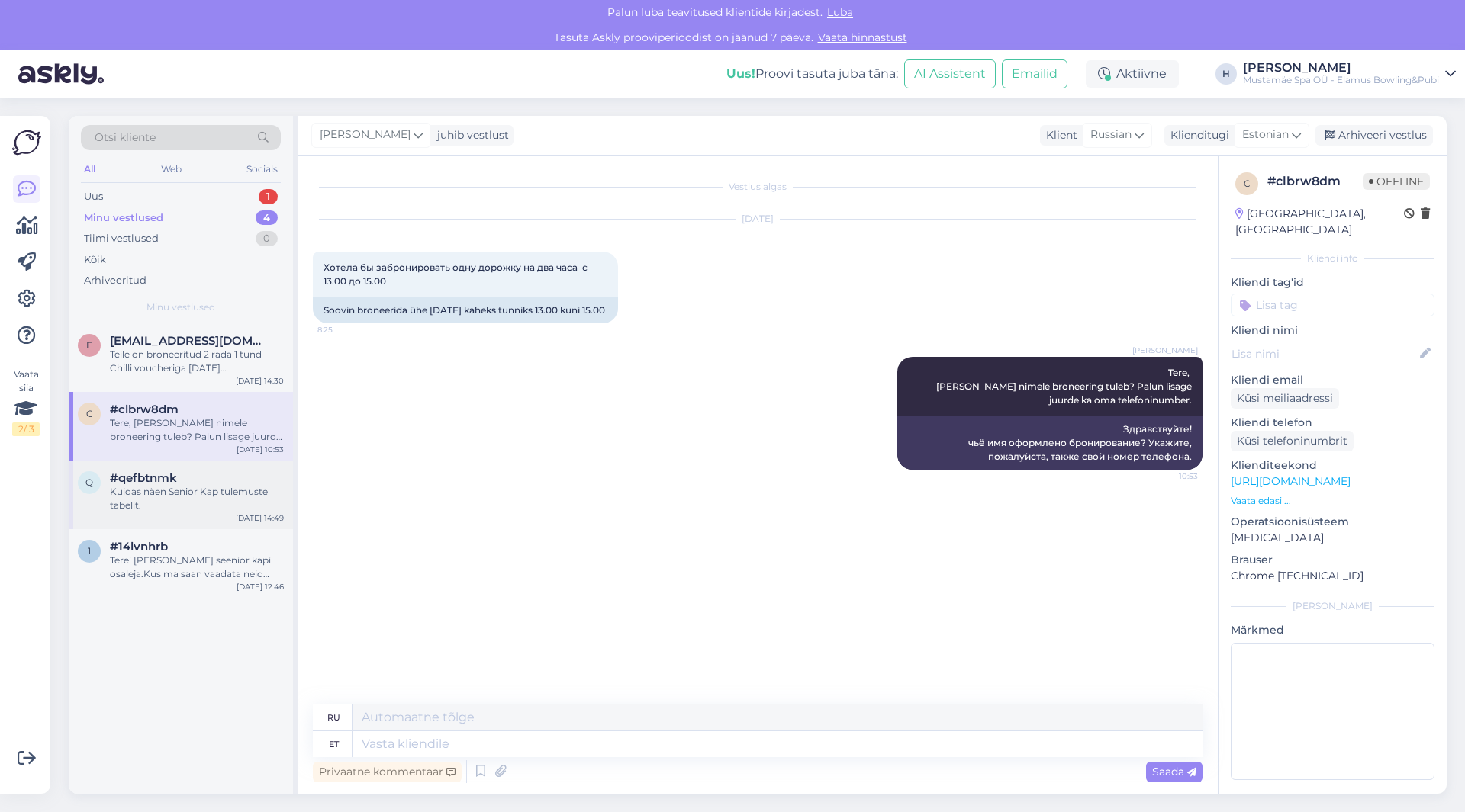
click at [189, 495] on div "Kuidas näen Senior Kap tulemuste tabelit." at bounding box center [196, 499] width 174 height 28
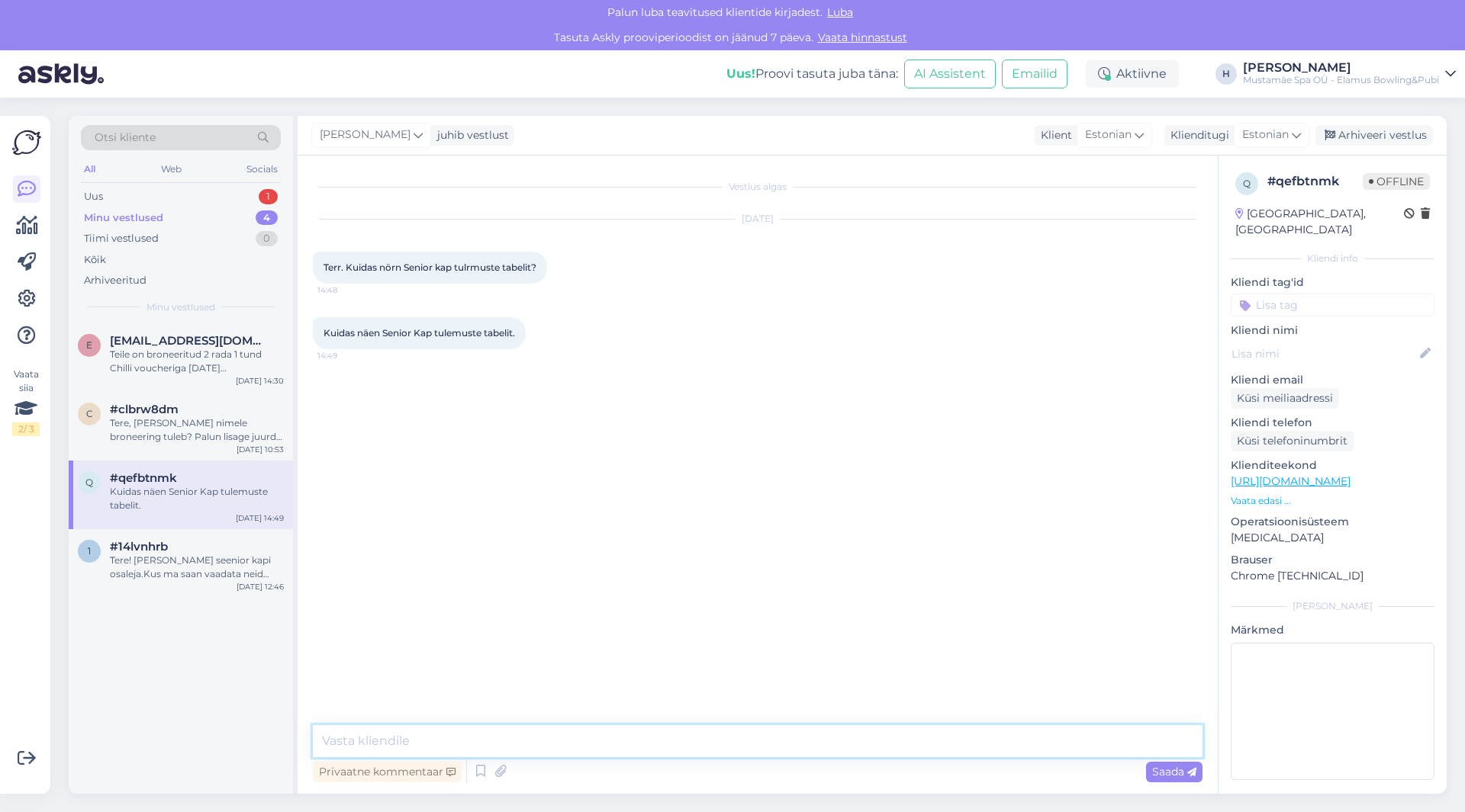
click at [528, 738] on textarea at bounding box center [758, 741] width 890 height 32
type textarea "Tere Seenior kapi tulemusi hetkel veel näeb ainult saalis kohapeal välja prindi…"
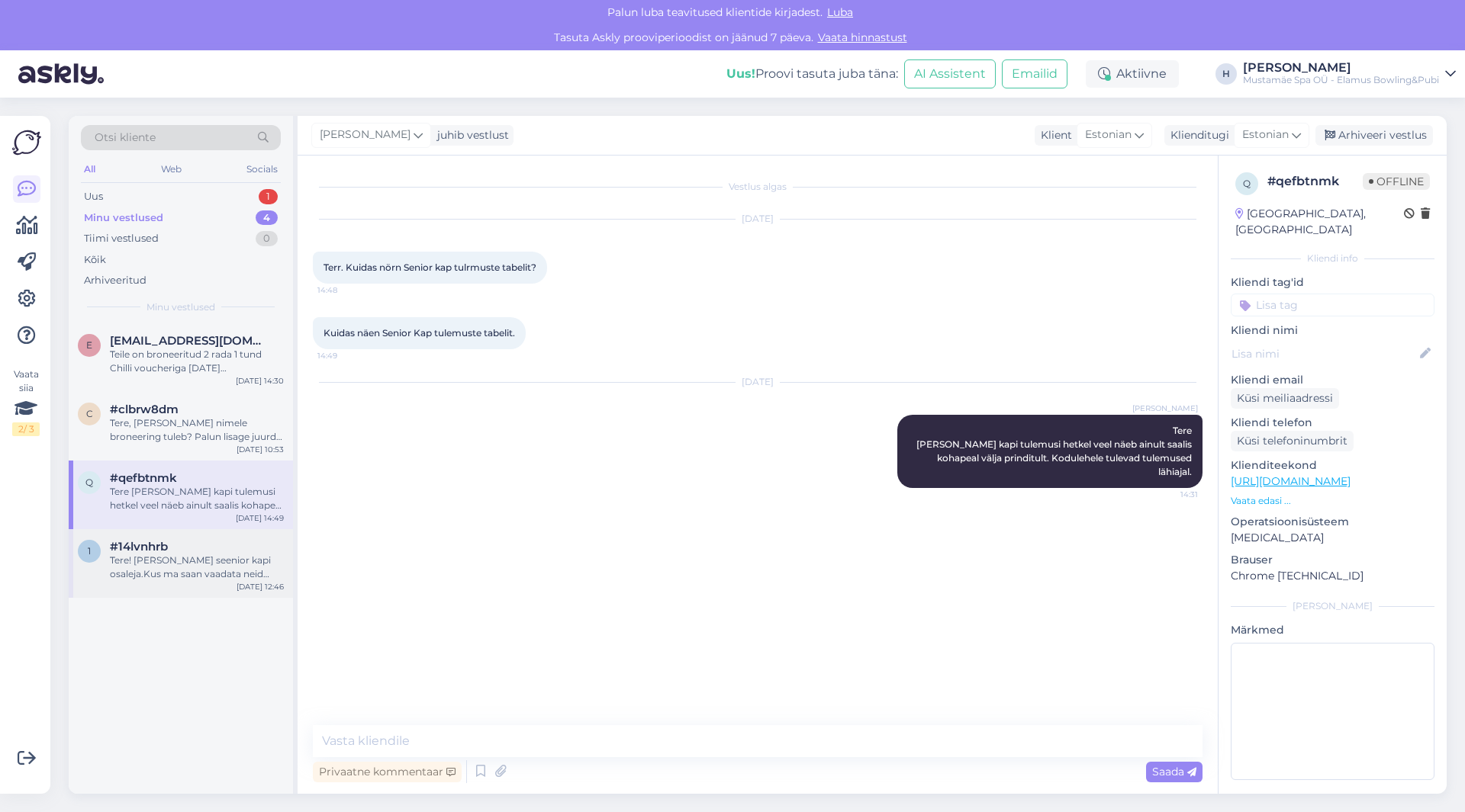
click at [212, 566] on div "Tere! Mina olen seenior kapi osaleja.Kus ma saan vaadata neid tulemusi, mis ann…" at bounding box center [196, 567] width 174 height 28
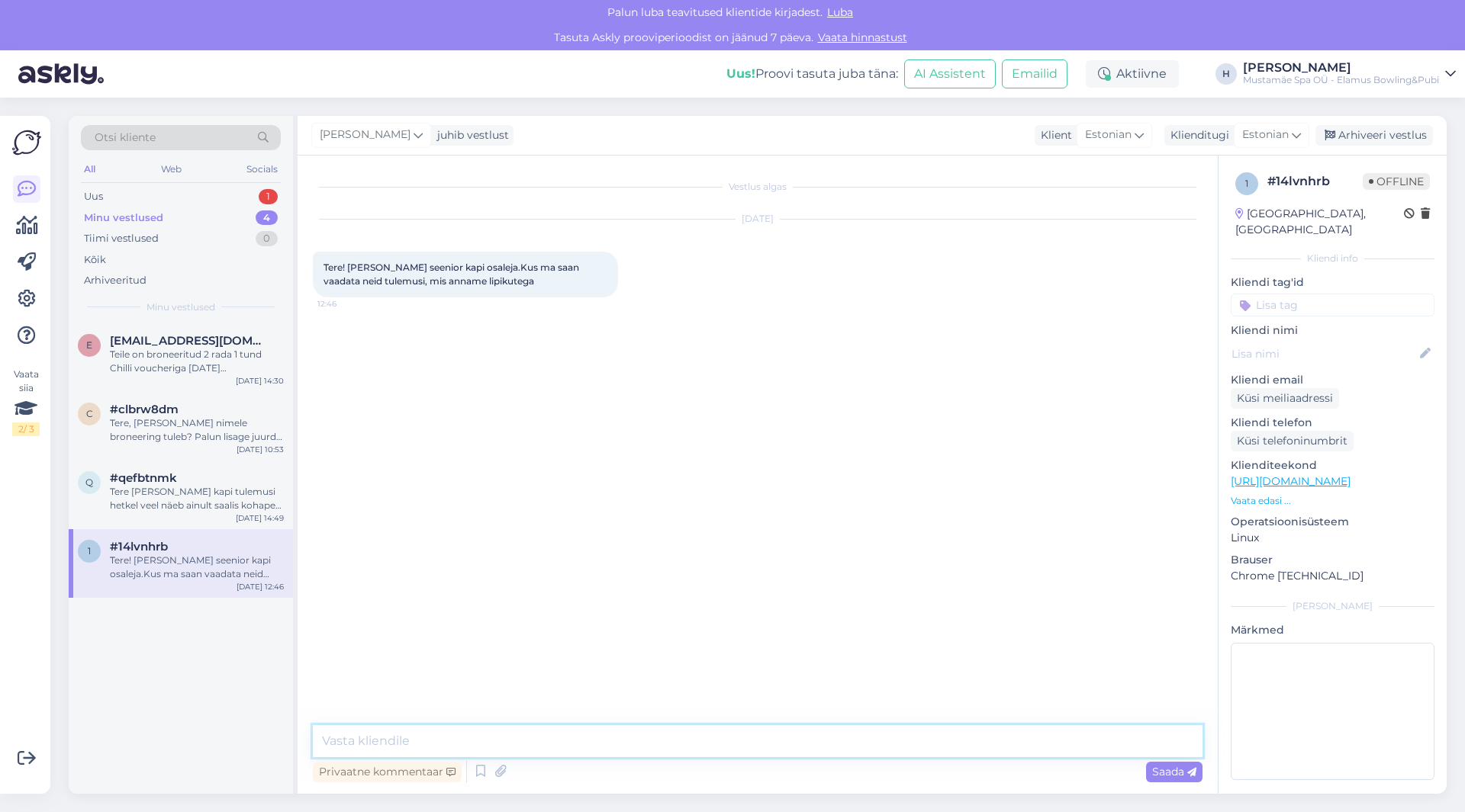
click at [445, 732] on textarea at bounding box center [758, 741] width 890 height 32
type textarea "Tere, Seenior kapi tulemusi näeb saalis kohapeal välja prinditult, kodulehele t…"
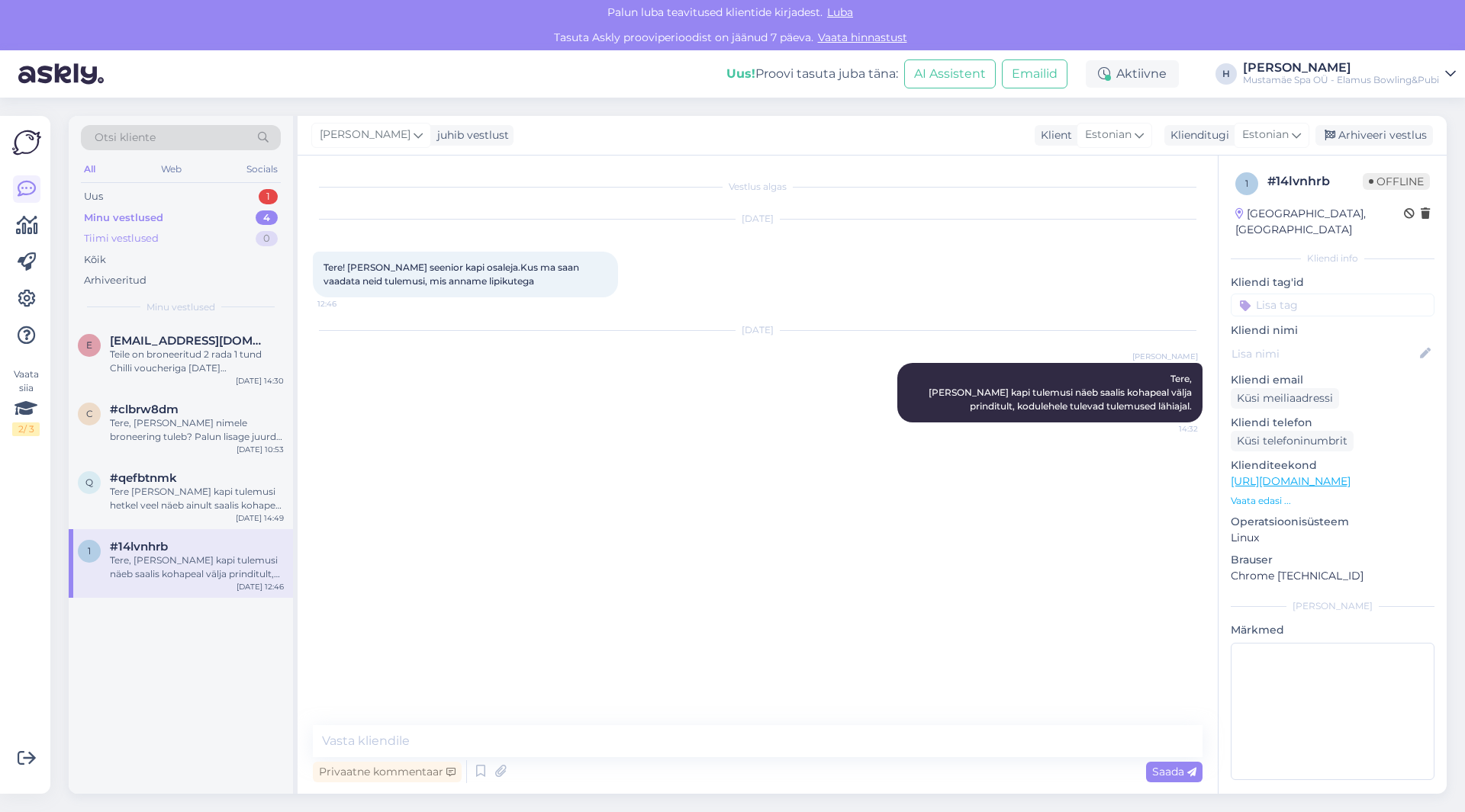
click at [130, 230] on div "Tiimi vestlused 0" at bounding box center [180, 238] width 200 height 21
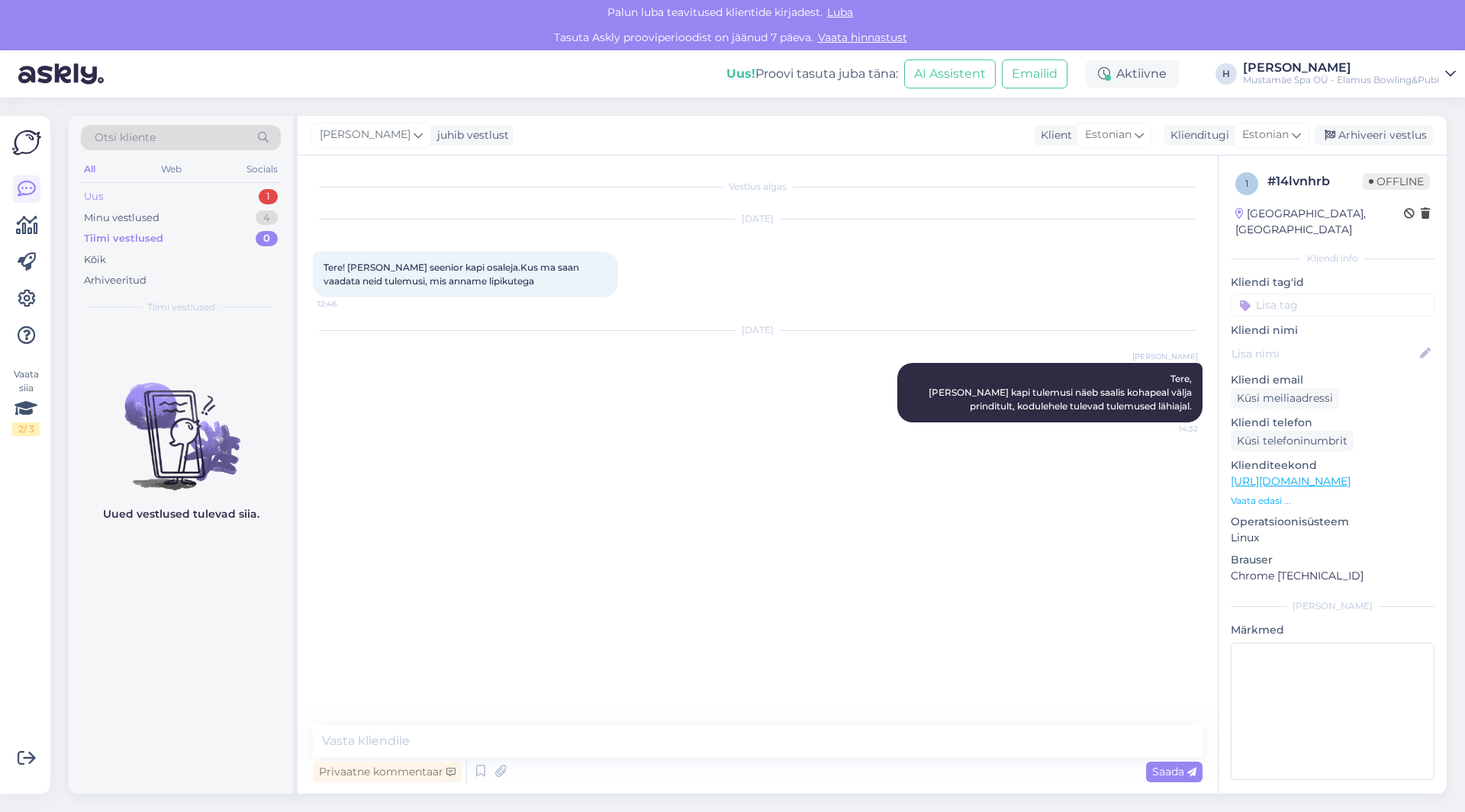
click at [141, 199] on div "Uus 1" at bounding box center [180, 197] width 200 height 21
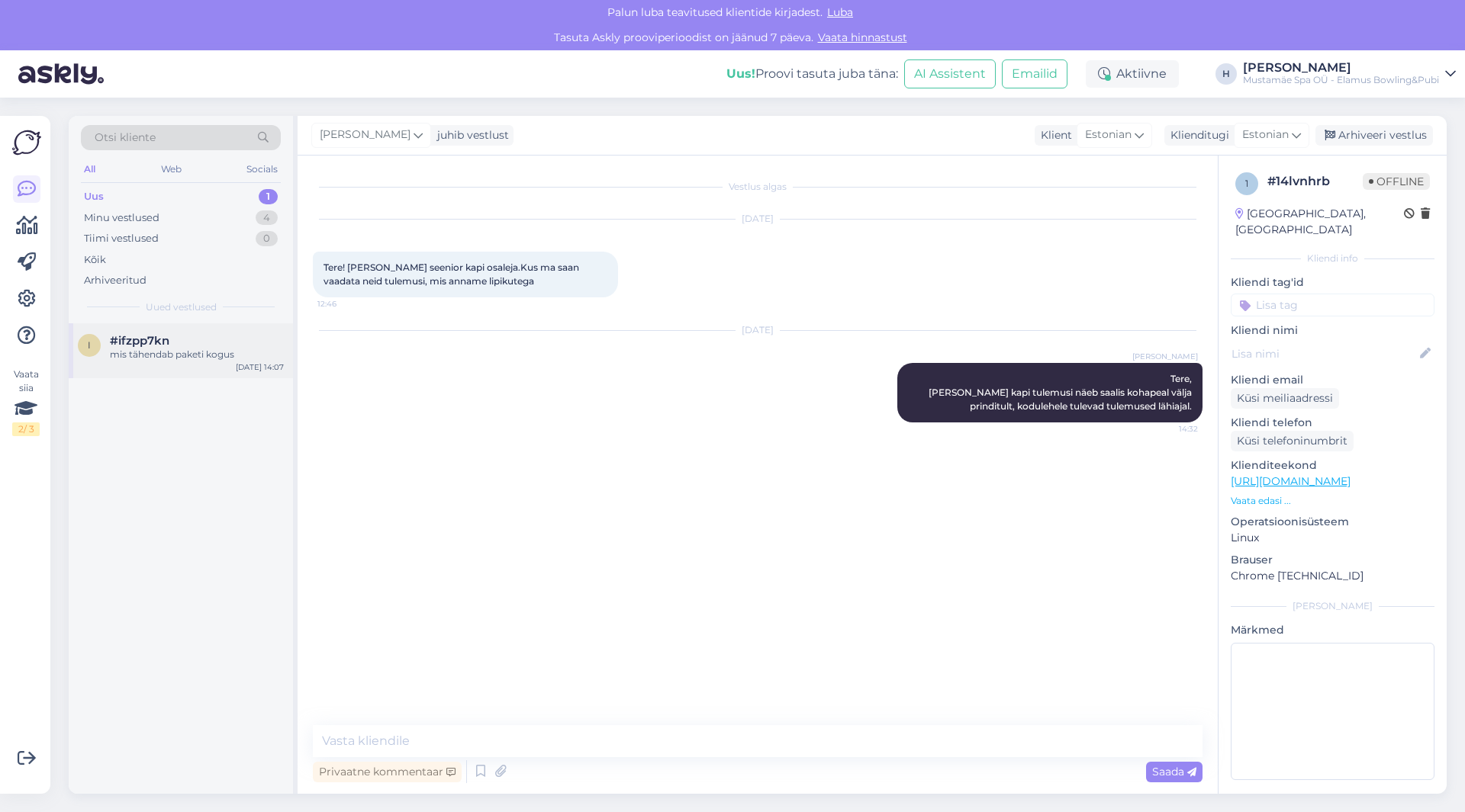
click at [166, 367] on div "i #ifzpp7kn mis tähendab paketi kogus Sep 29 14:07" at bounding box center [181, 351] width 224 height 55
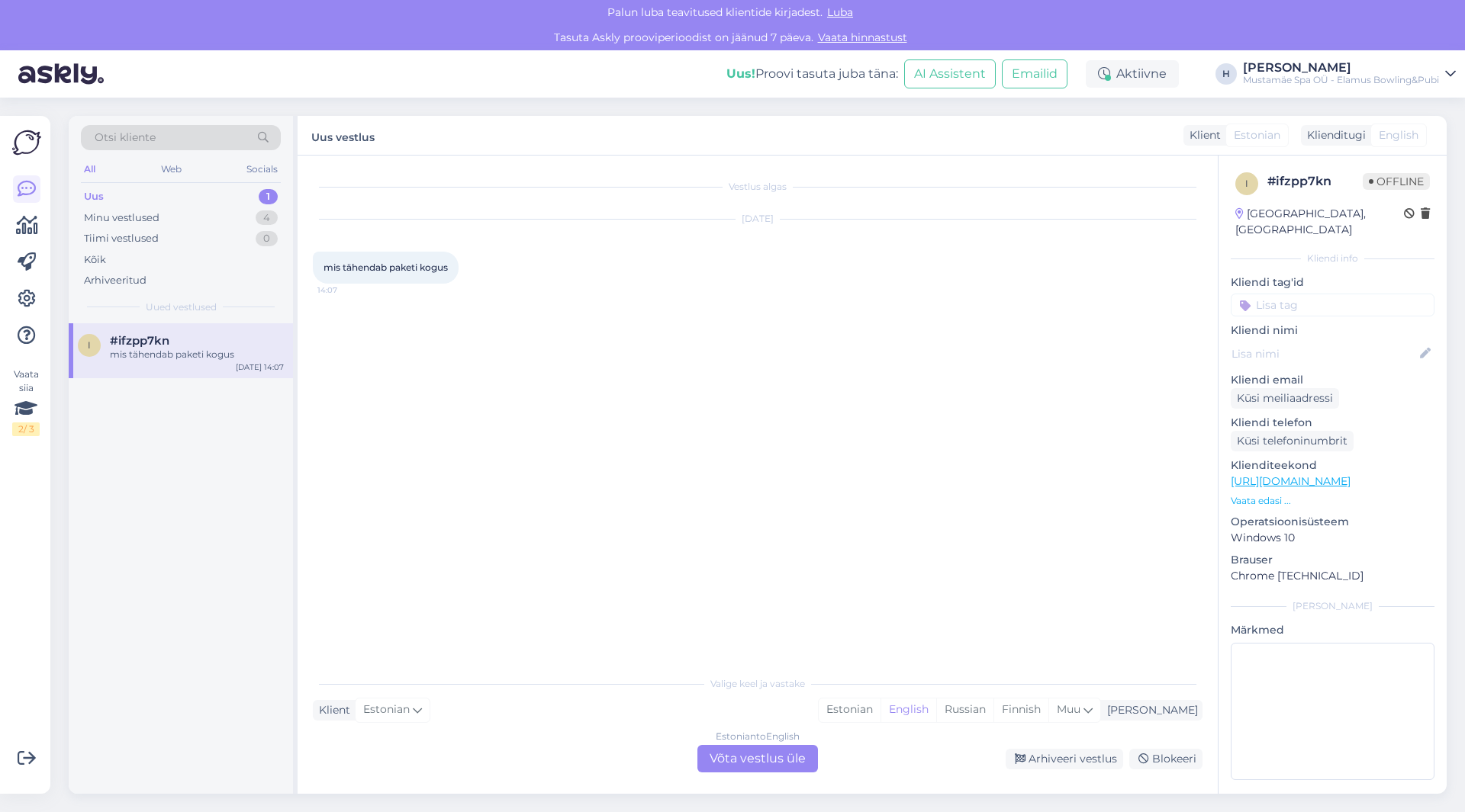
click at [761, 755] on div "Estonian to English Võta vestlus üle" at bounding box center [757, 759] width 120 height 28
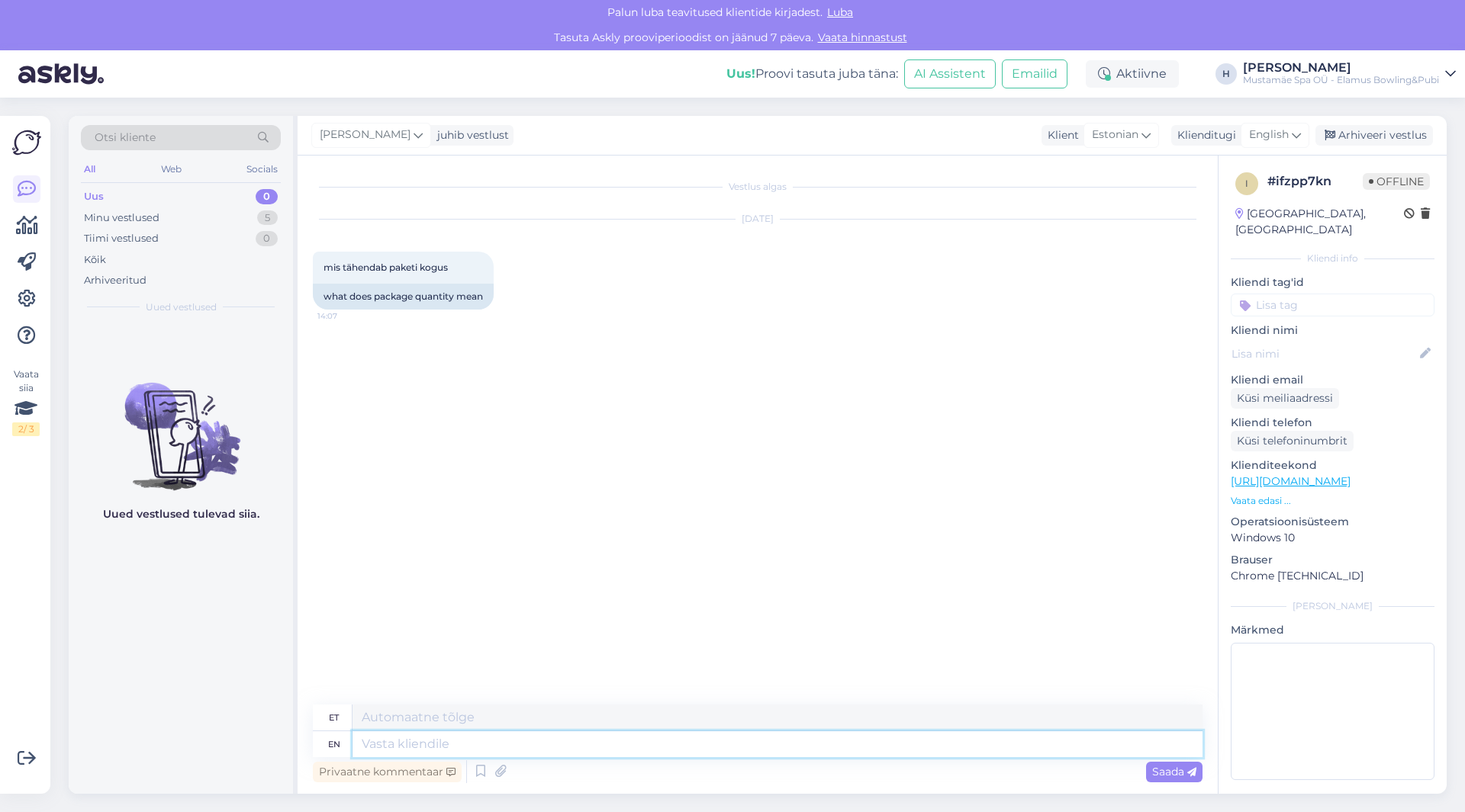
click at [414, 740] on textarea at bounding box center [777, 745] width 850 height 26
type textarea "Tere, Paketi ko"
type textarea "Tere, paketti"
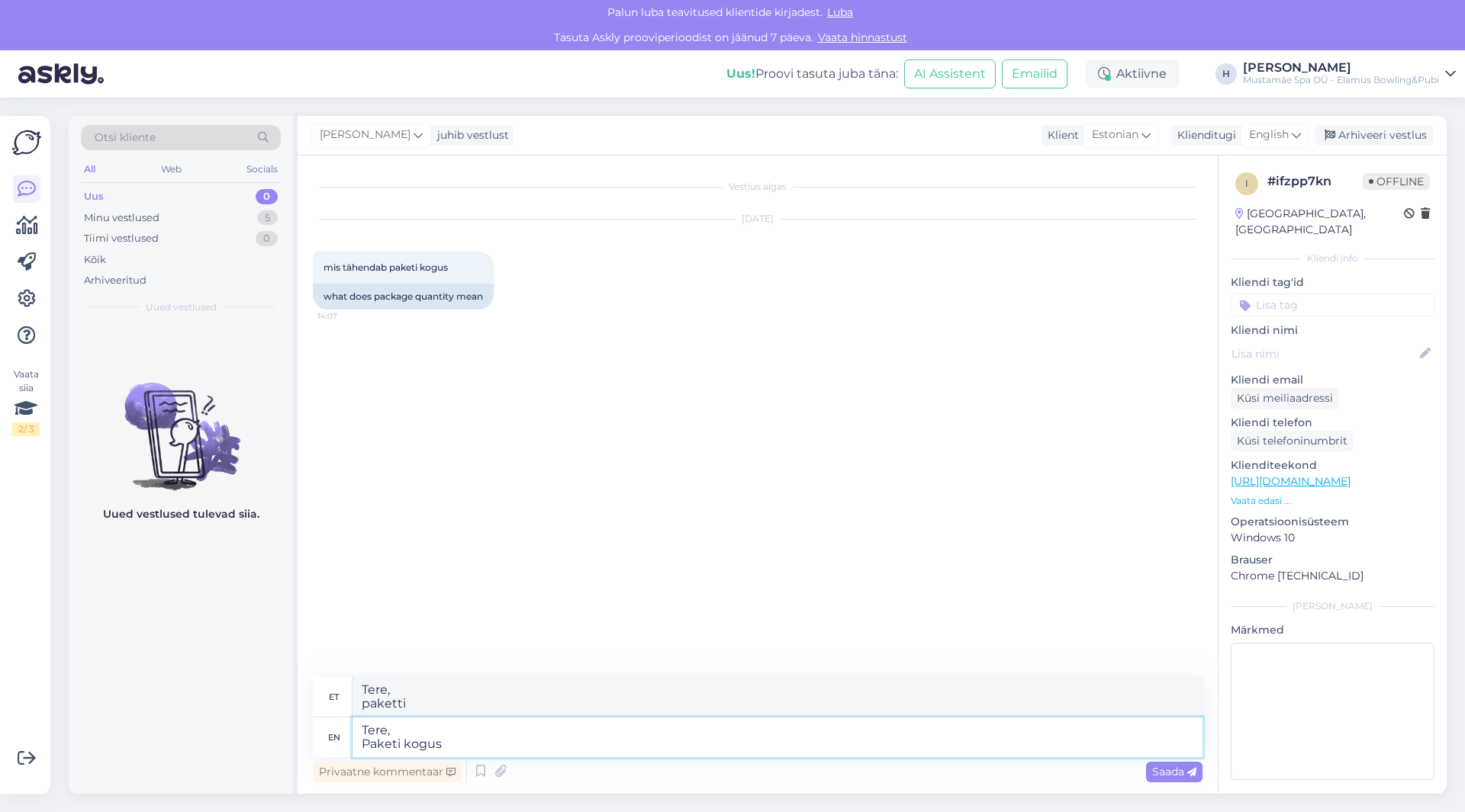
type textarea "Tere, Paketi kogus o"
type textarea "Tere, paketi kogus"
type textarea "Tere, Paketi kogus tähendab m"
type textarea "Tere, Paketi kogus tähendab"
type textarea "Tere, Paketi kogus tähendab mitu r"
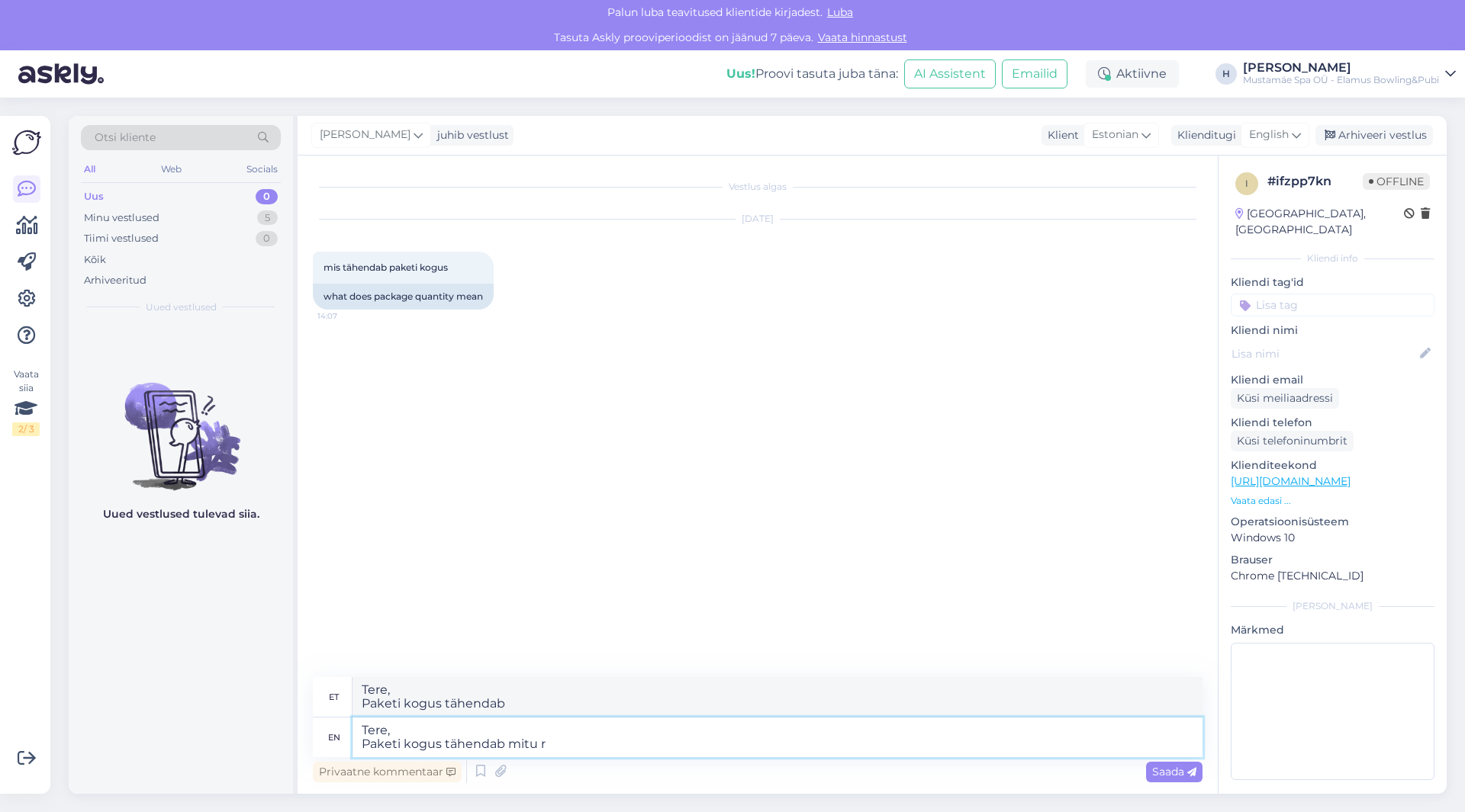
type textarea "Tere, Paketi kogus tähendab mitu"
type textarea "Tere, Paketi kogus tähendab mitu rada t"
type textarea "Tere, Paketi kogus tähendab mitu rada"
type textarea "Tere, Paketi kogus tähendab mitu rada tuleb"
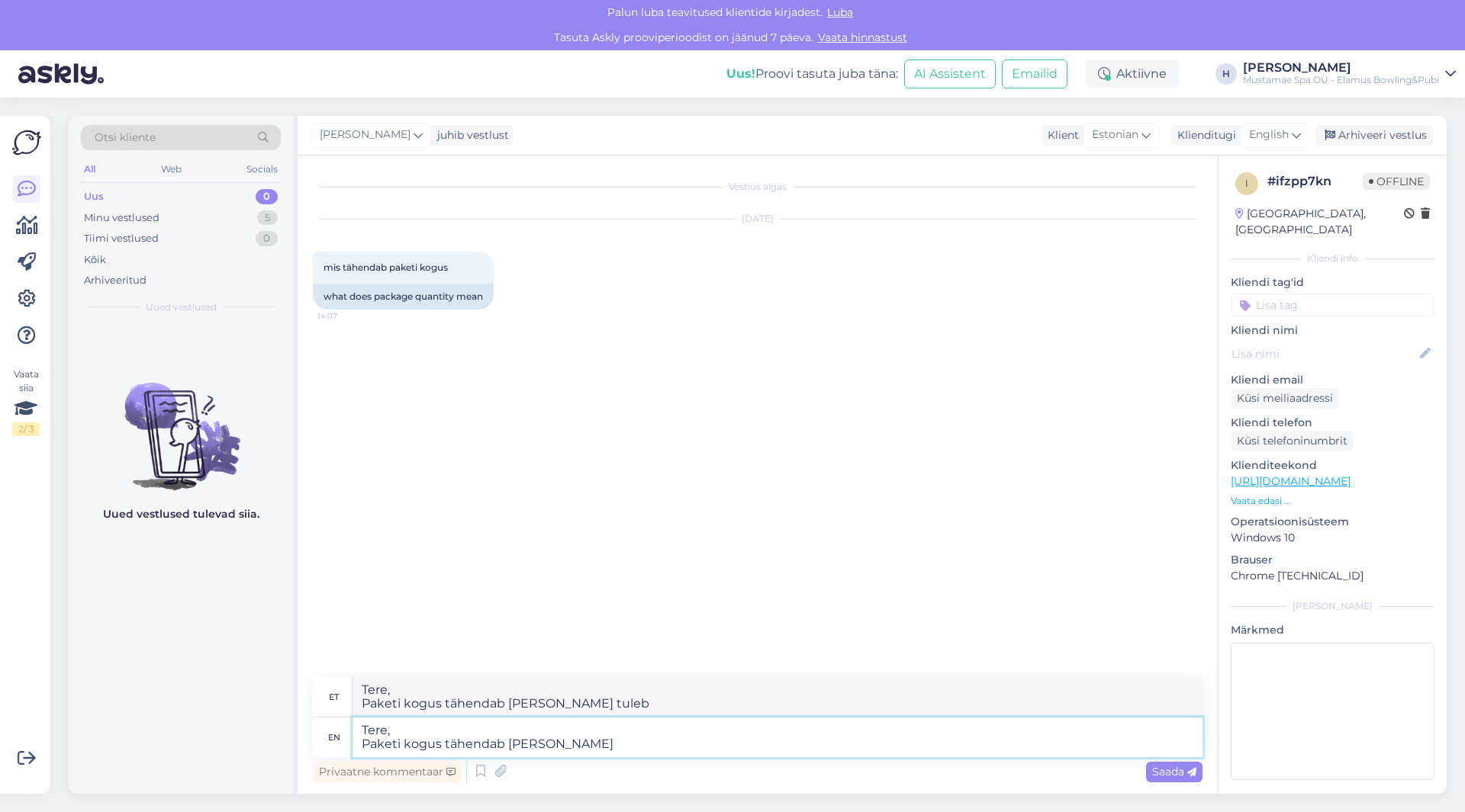
type textarea "Tere, Paketi kogus tähendab mitu rada b"
type textarea "Tere, Paketi kogus tähendab mitu rada"
type textarea "Tere, Paketi kogus tähendab mitu rada broneeritakse."
type textarea "Tere, Paketi kogus tähendab mitu rada broneeritakse. Kogus"
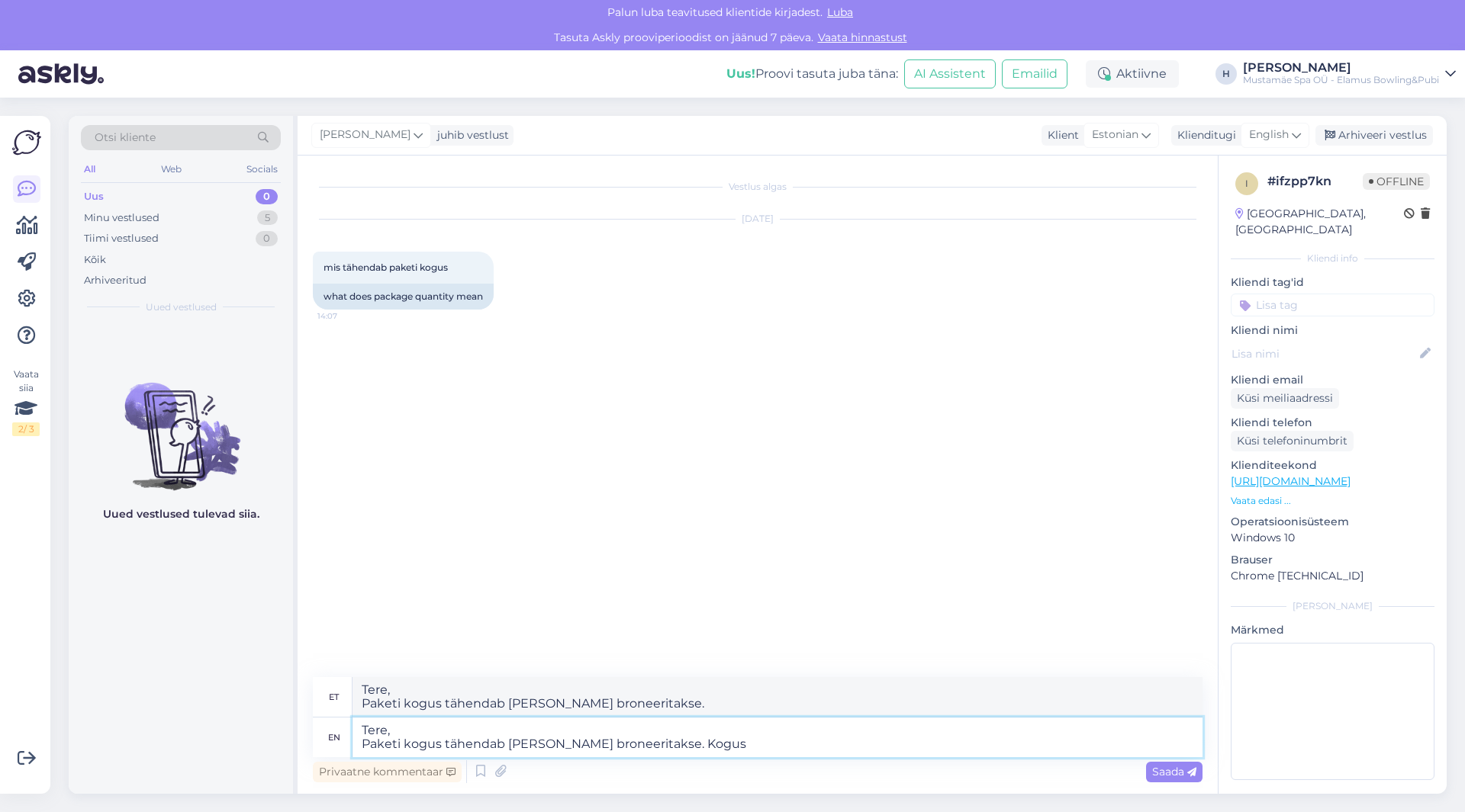
type textarea "Tere, Paketi kogus tähendab mitu rada broneeritakse. Kogus"
type textarea "Tere, Paketi kogus tähendab mitu rada broneeritakse. Kogus 1"
type textarea "Tere, Paketi kogus tähendab mitu rada broneeritakse. Kogus 1 tähendab"
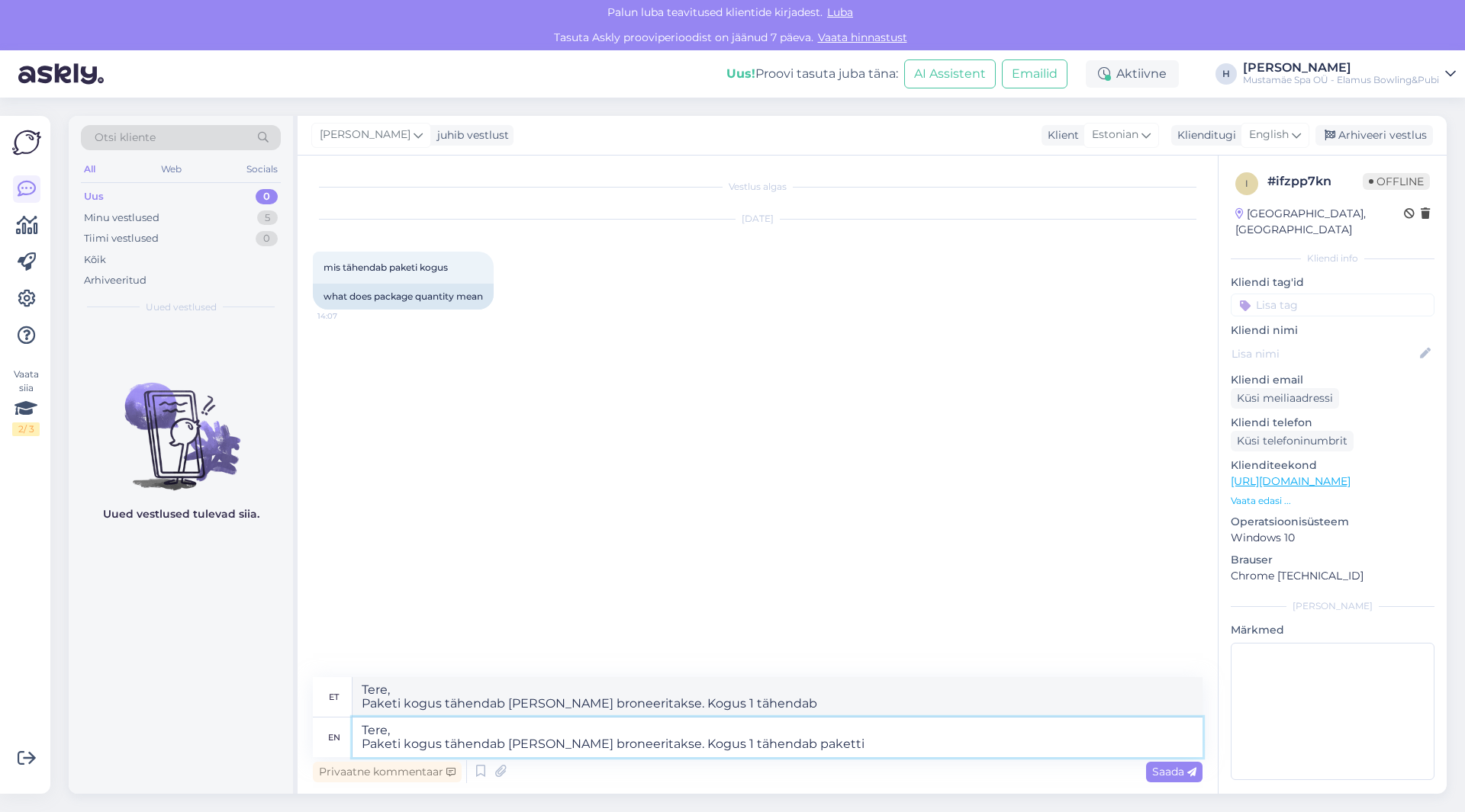
type textarea "Tere, Paketi kogus tähendab mitu rada broneeritakse. Kogus 1 tähendab paketti"
type textarea "Tere, Paketi kogus tähendab mitu rada broneeritakse. Kogus 1 tähendab paketti 1…"
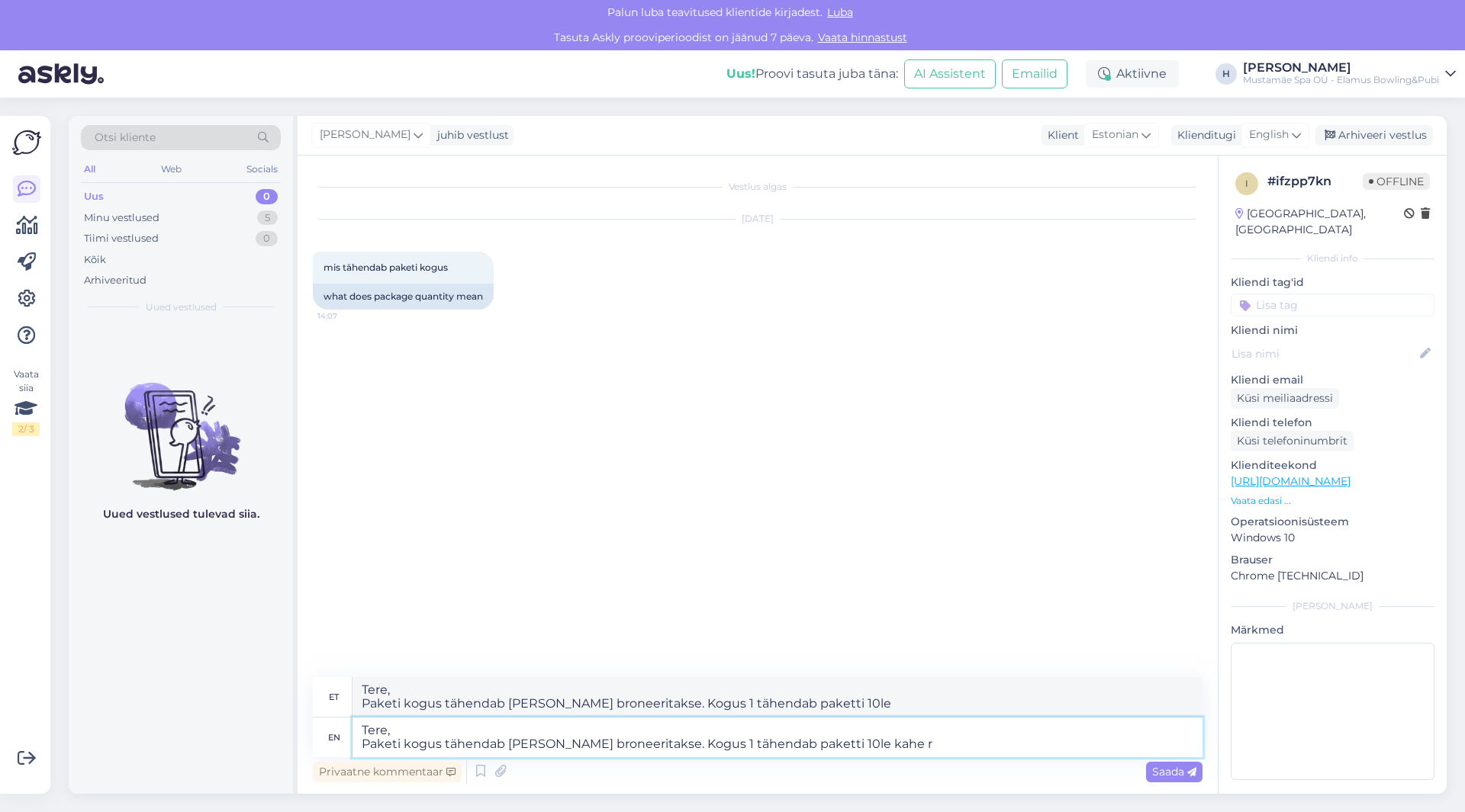
type textarea "Tere, Paketi kogus tähendab mitu rada broneeritakse. Kogus 1 tähendab paketti 1…"
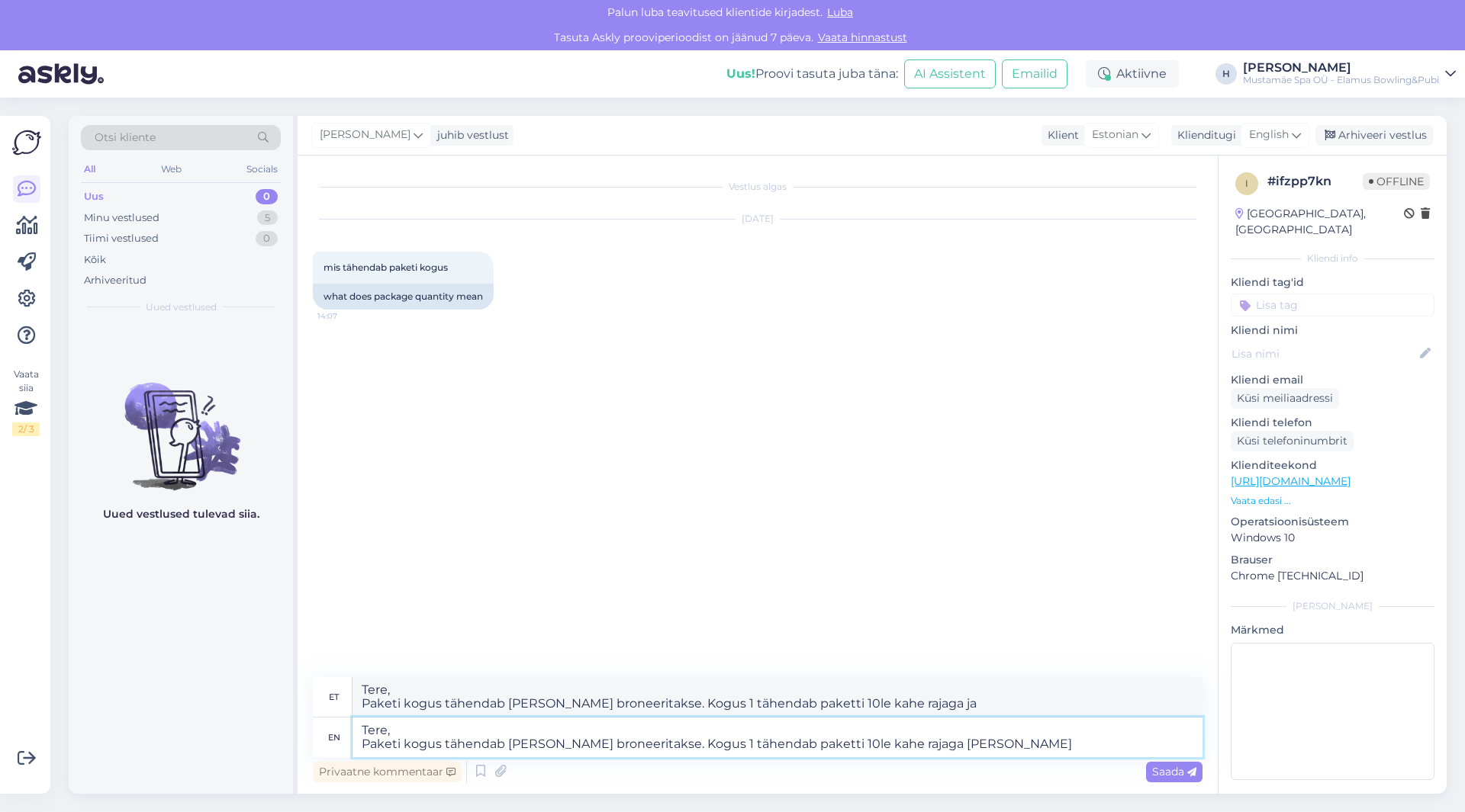
type textarea "Tere, Paketi kogus tähendab mitu rada broneeritakse. Kogus 1 tähendab paketti 1…"
